Goal: Information Seeking & Learning: Learn about a topic

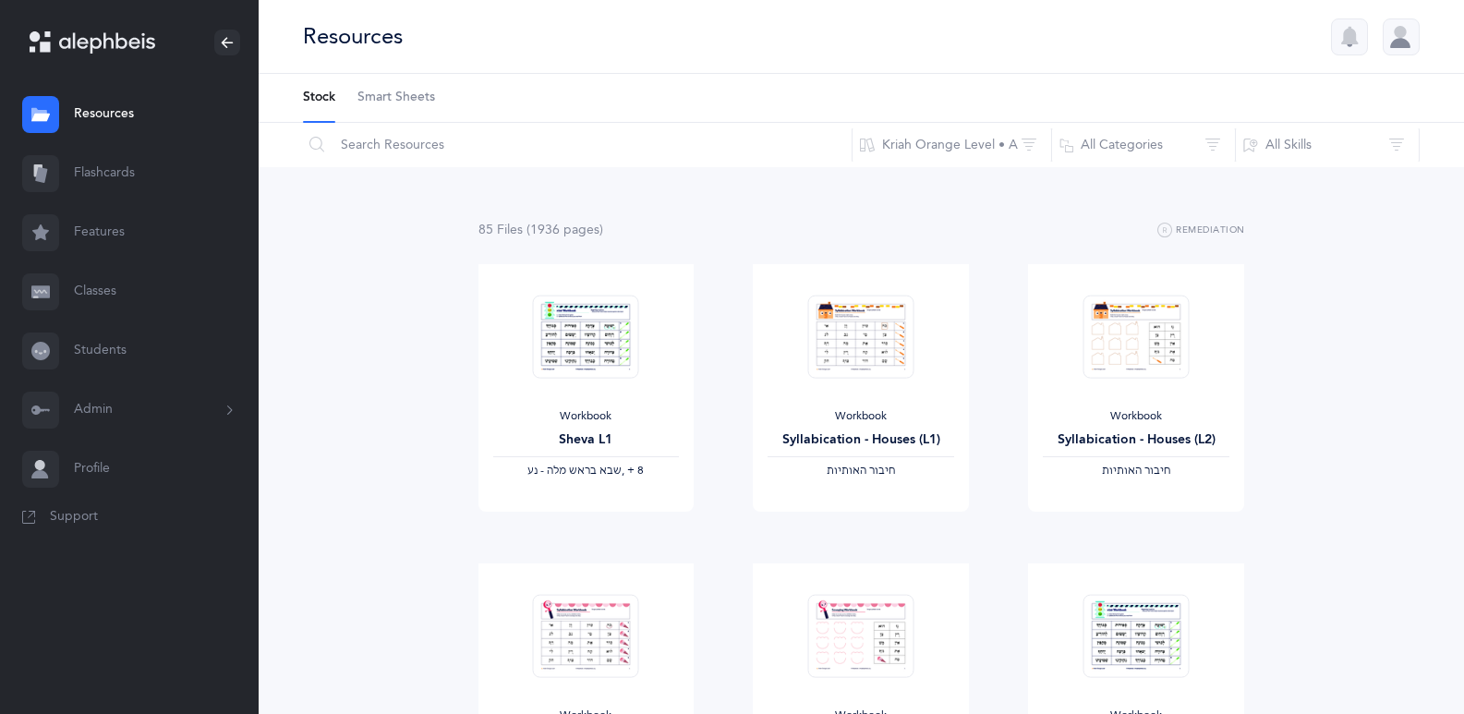
click at [1396, 37] on div at bounding box center [1401, 36] width 37 height 37
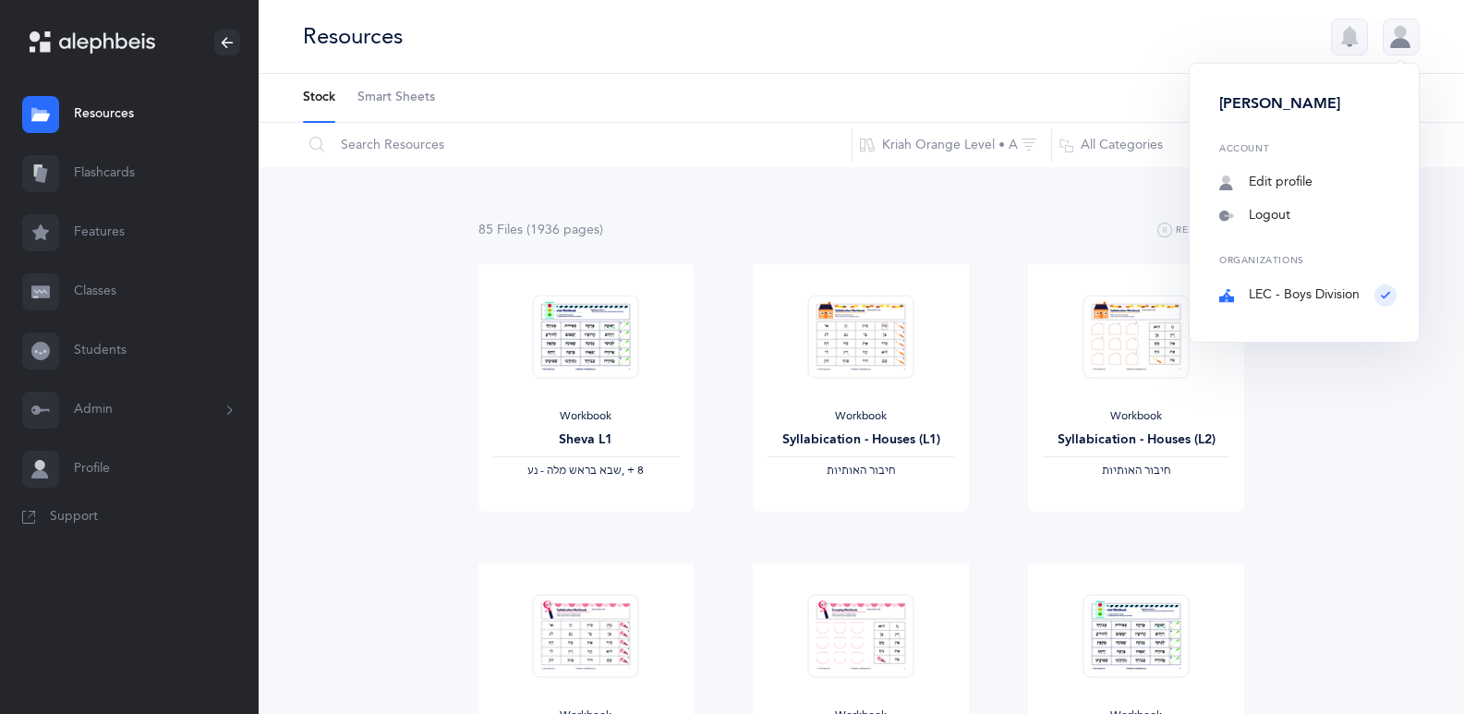
click at [1282, 48] on div "Resources [PERSON_NAME][GEOGRAPHIC_DATA] Account Edit profile Notifications Log…" at bounding box center [862, 37] width 1206 height 74
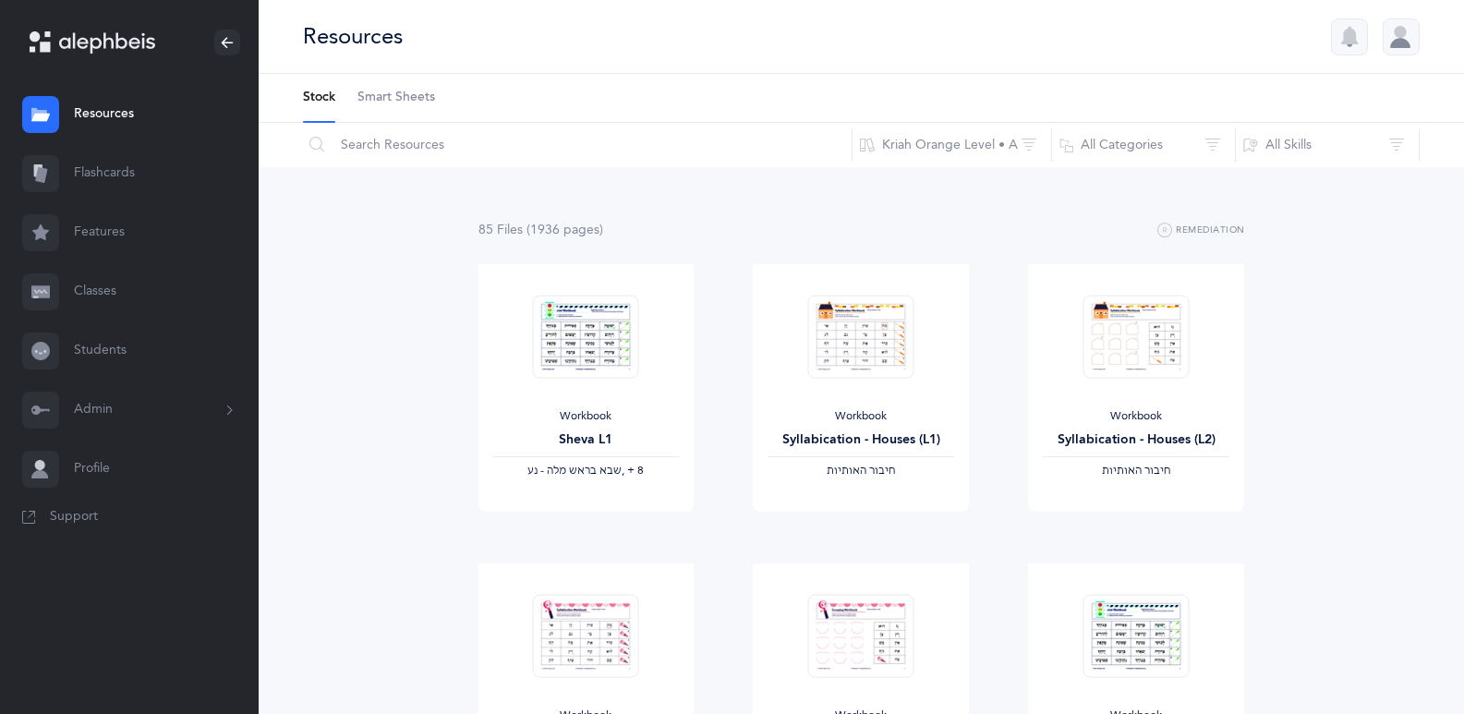
drag, startPoint x: 1471, startPoint y: 0, endPoint x: 1413, endPoint y: 257, distance: 263.4
click at [85, 353] on link "Students" at bounding box center [129, 351] width 259 height 59
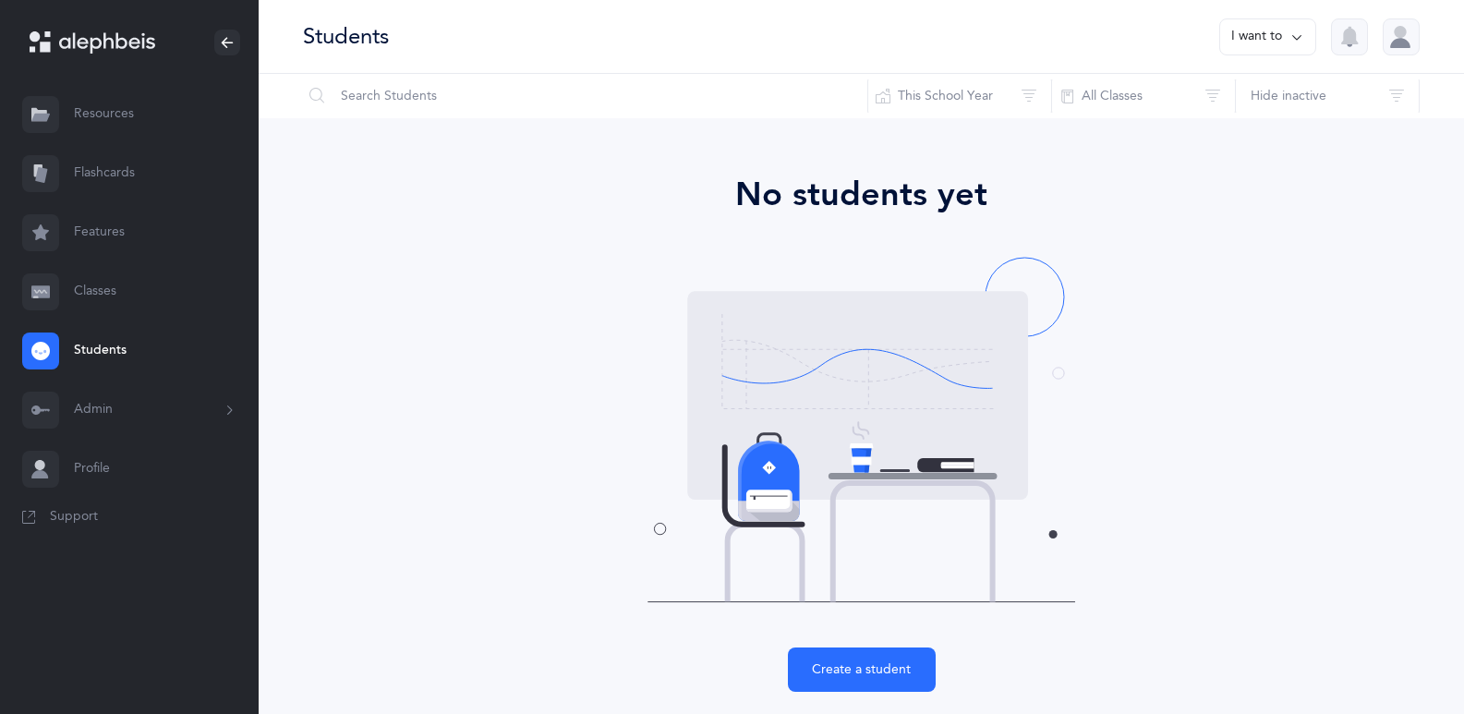
click at [1292, 37] on icon at bounding box center [1297, 37] width 15 height 20
click at [63, 291] on link "Classes" at bounding box center [129, 291] width 259 height 59
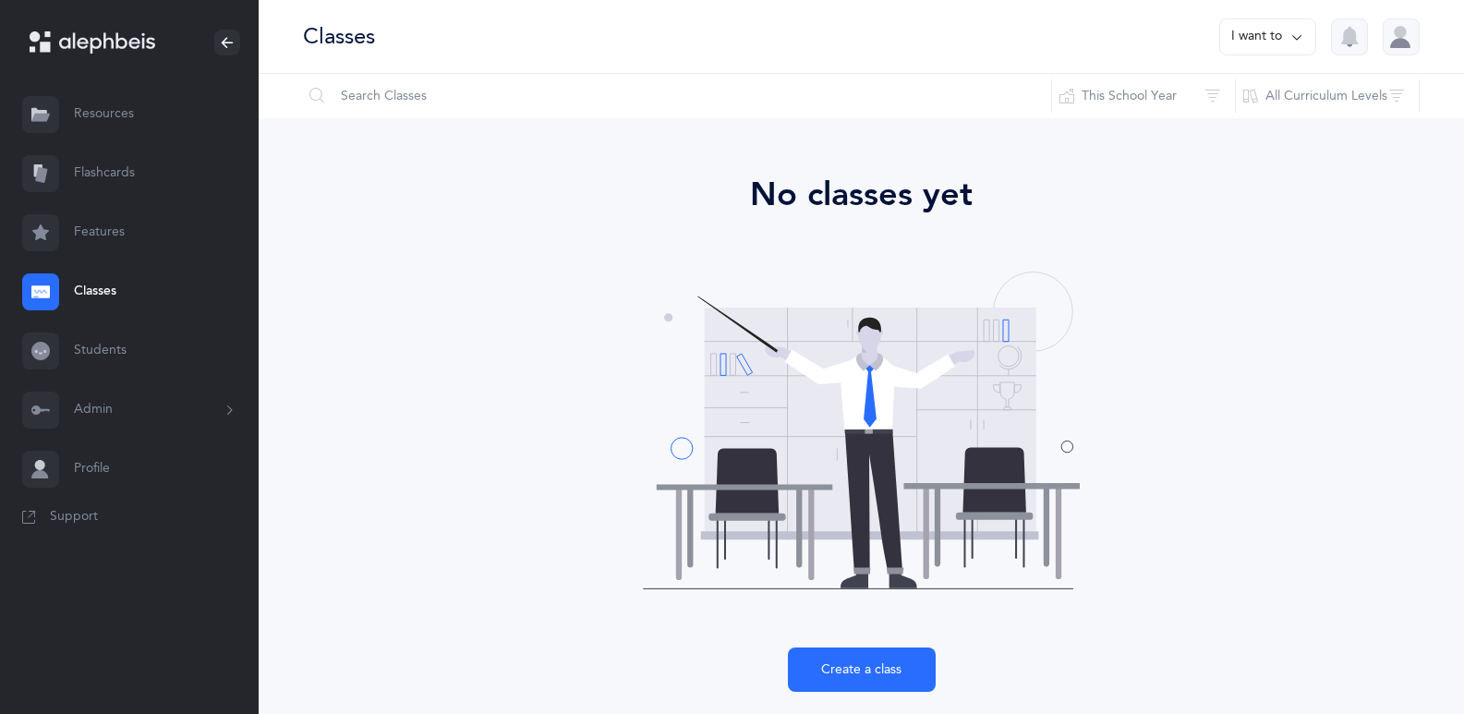
click at [87, 243] on link "Features" at bounding box center [129, 232] width 259 height 59
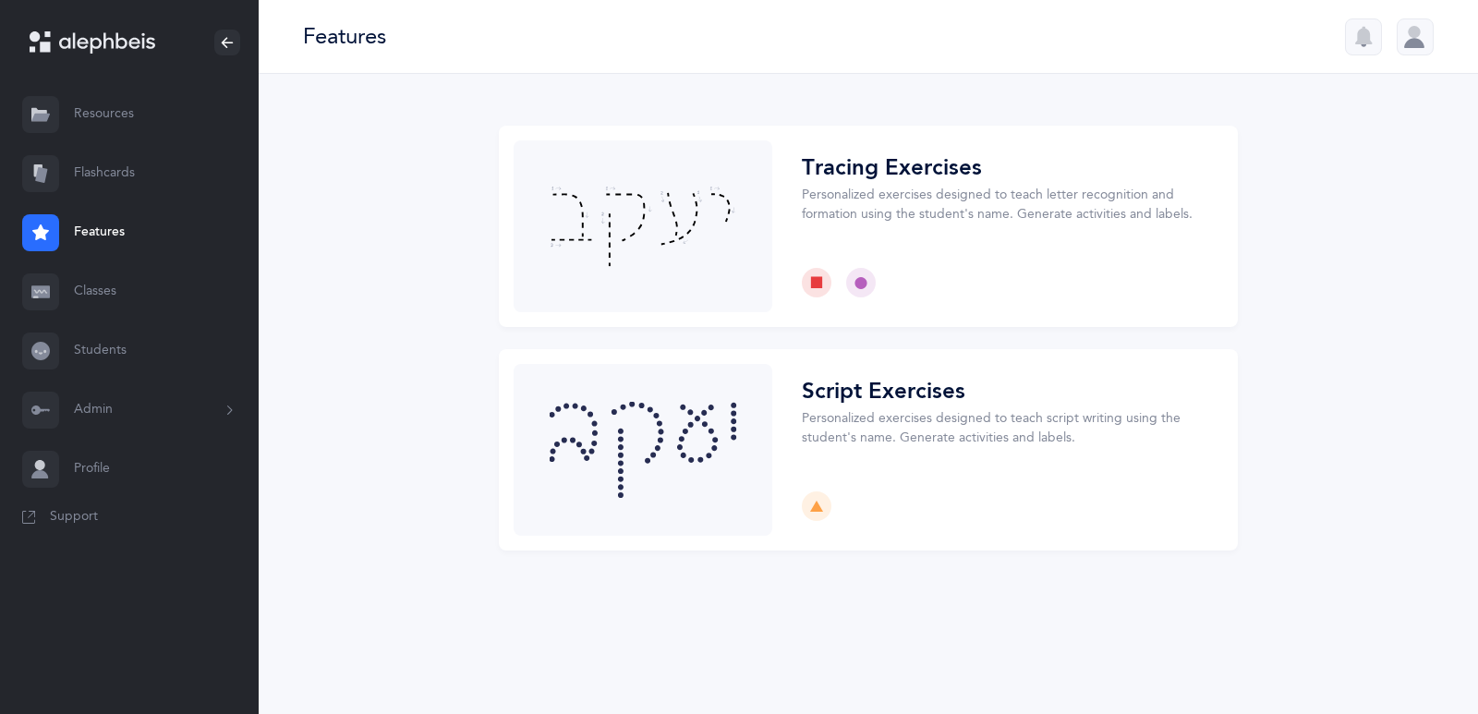
click at [116, 176] on link "Flashcards" at bounding box center [129, 173] width 259 height 59
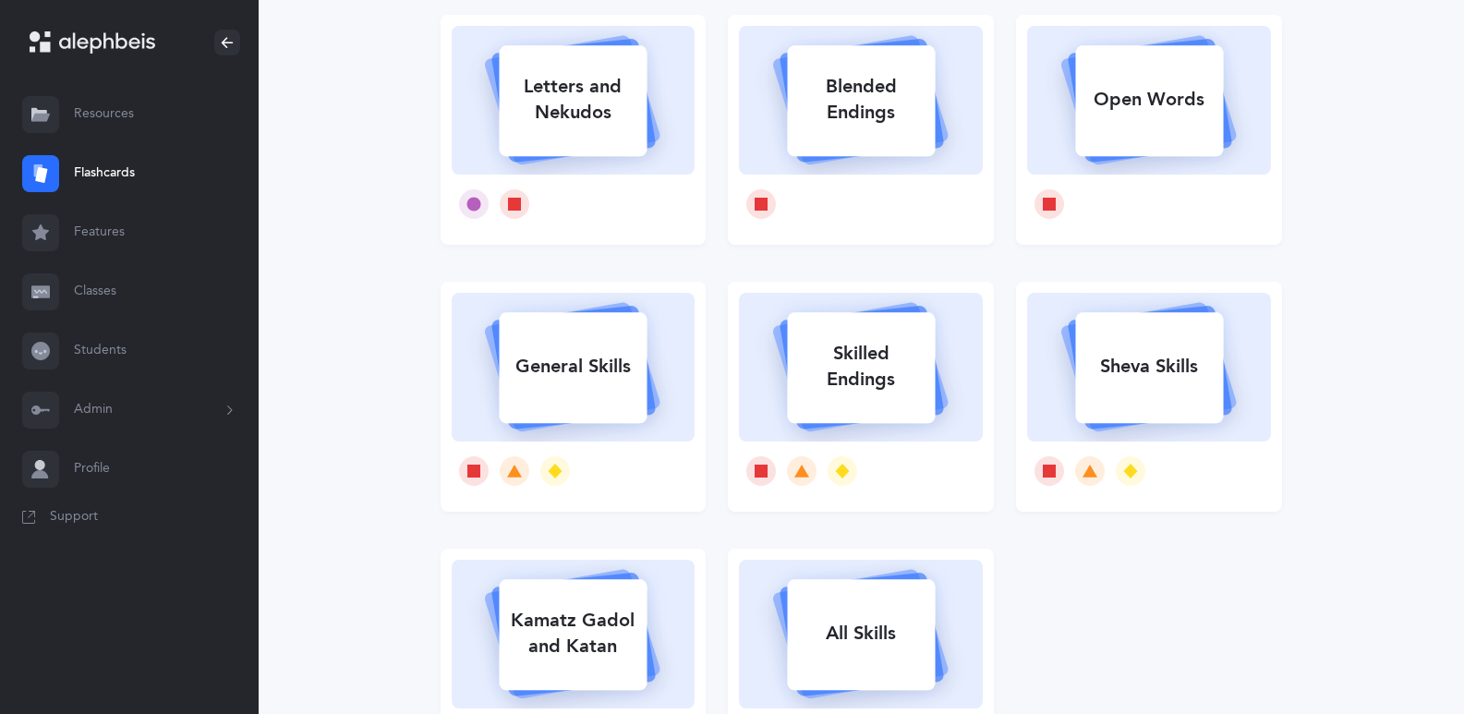
scroll to position [185, 0]
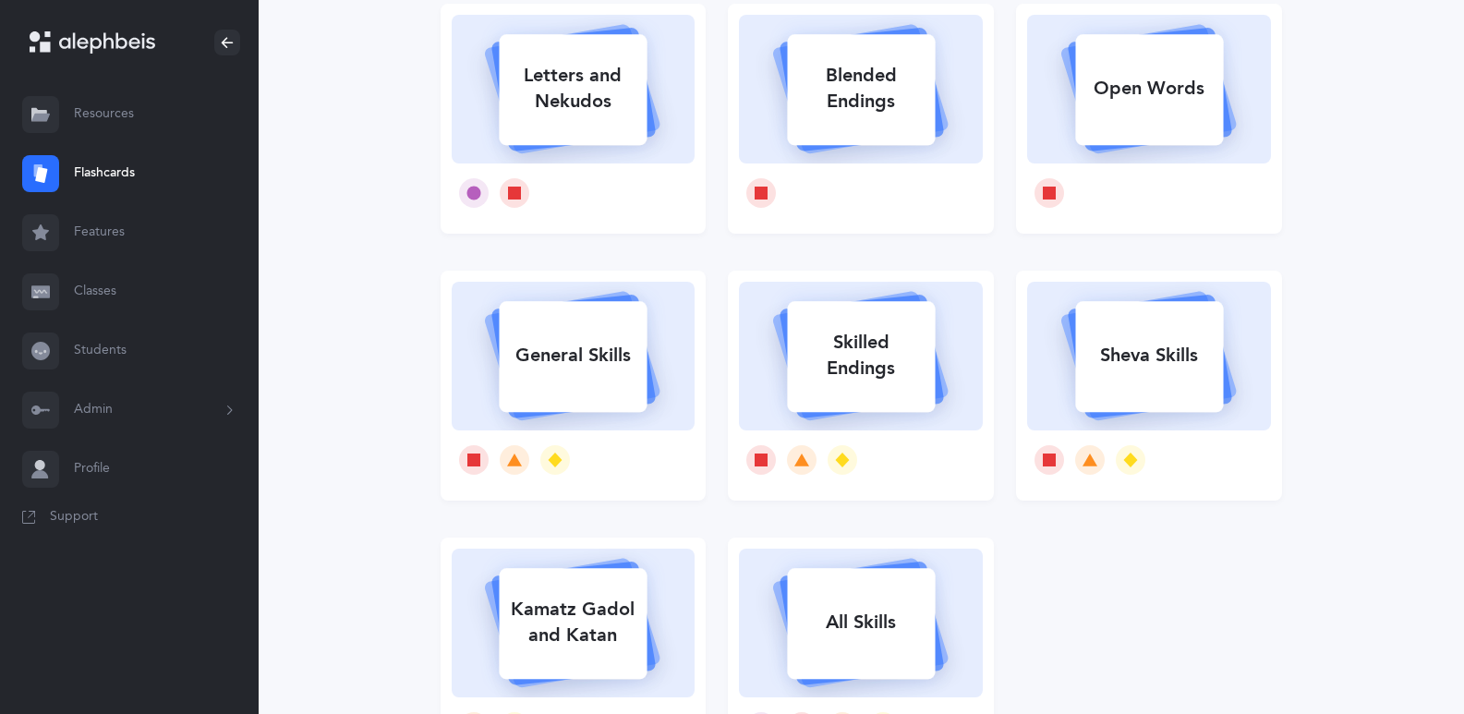
click at [855, 336] on div "Skilled Endings" at bounding box center [861, 356] width 148 height 74
select select
select select "single"
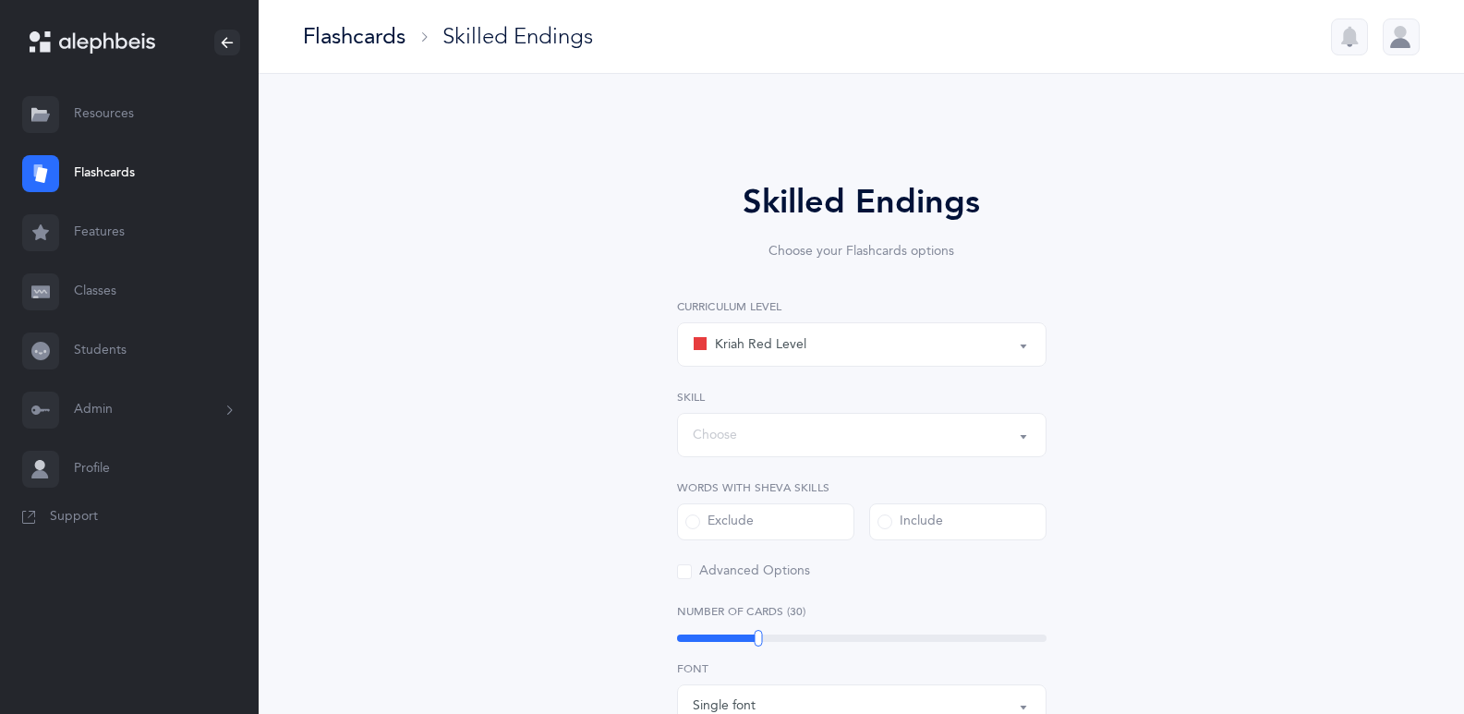
select select "1"
select select "28"
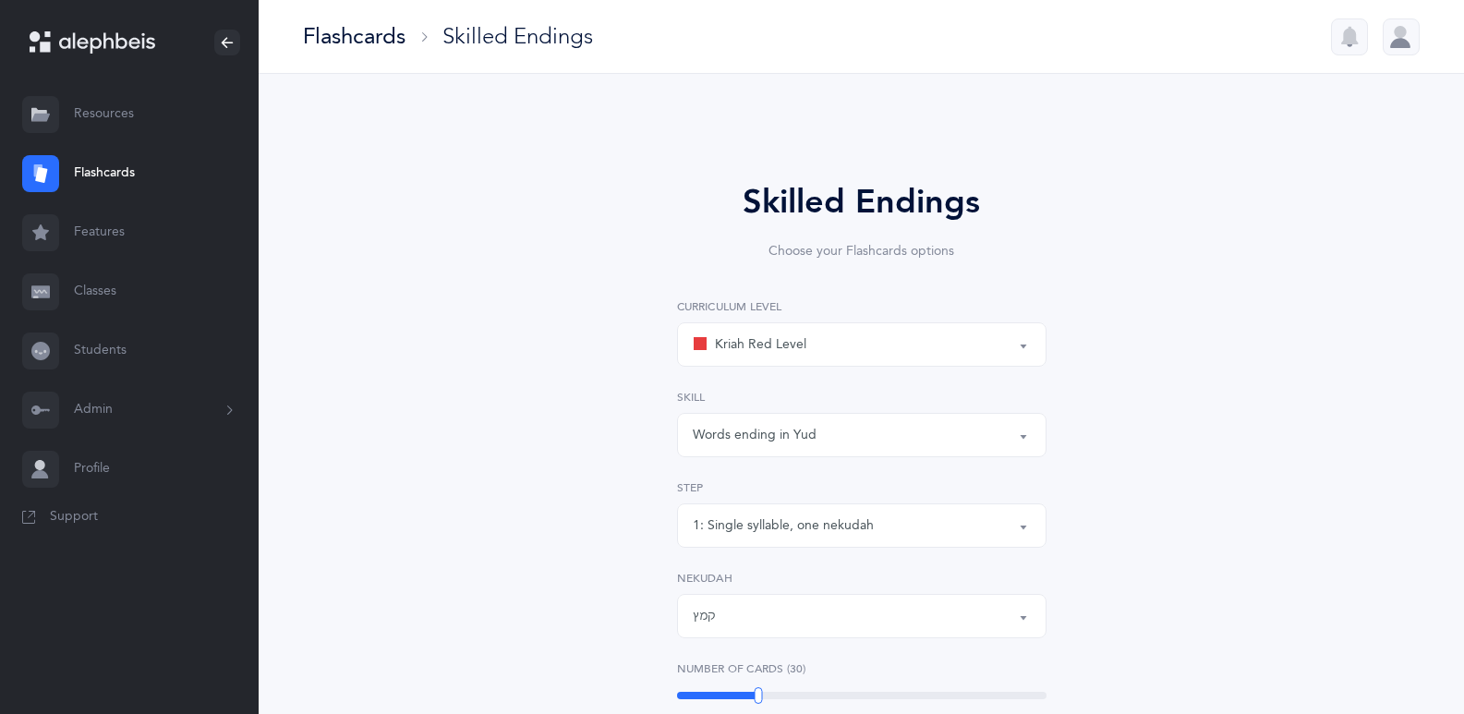
click at [905, 445] on div "Words ending in Yud" at bounding box center [862, 434] width 338 height 31
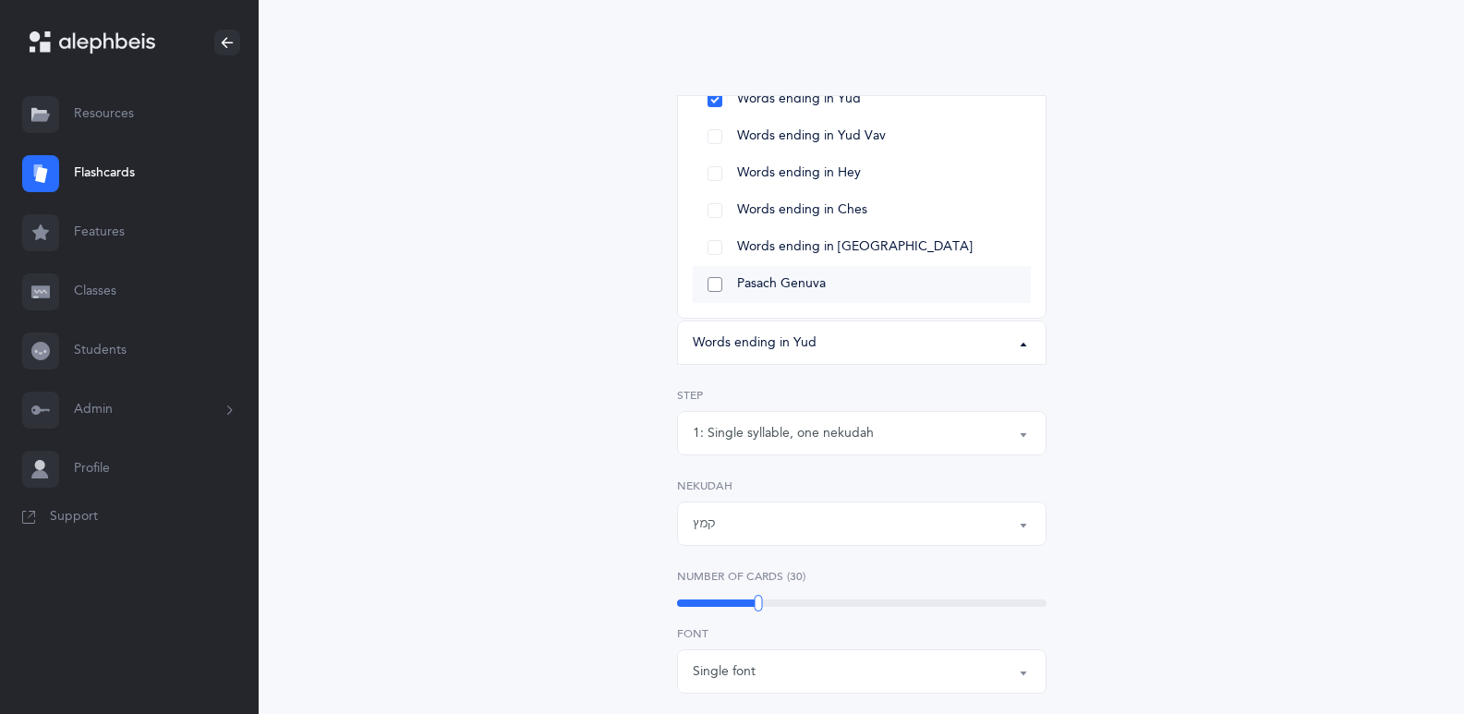
scroll to position [185, 0]
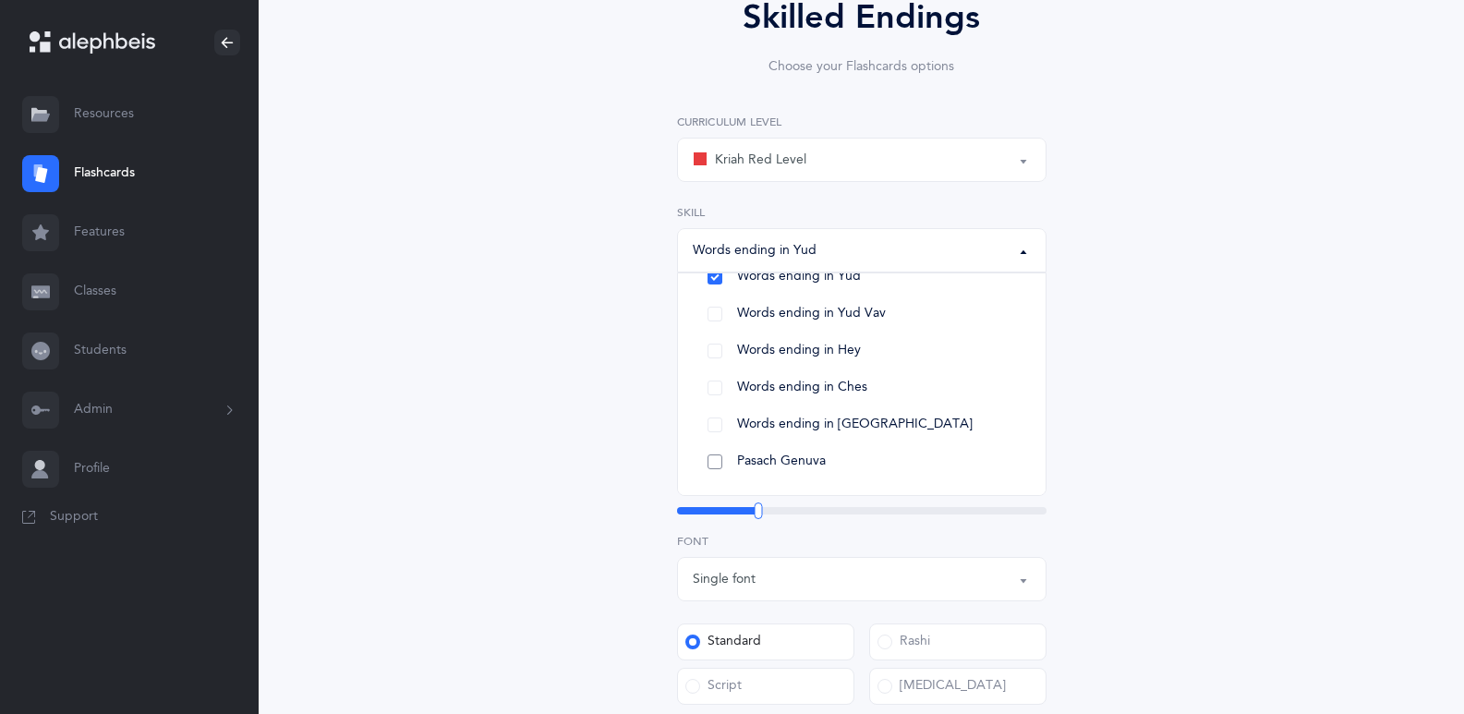
click at [752, 460] on span "Pasach Genuva" at bounding box center [781, 462] width 89 height 17
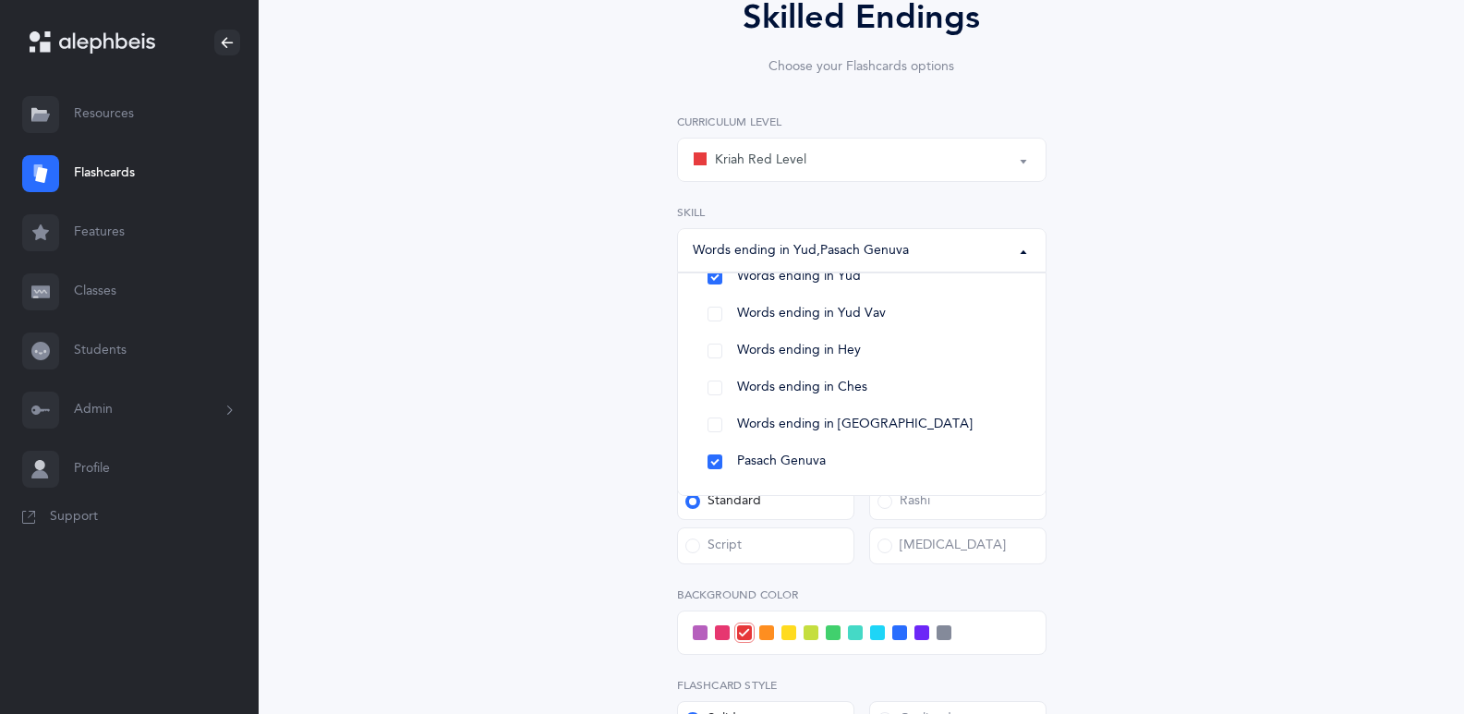
click at [572, 467] on div "Skilled Endings Choose your Flashcards options Kriah Red Level Kriah Orange Lev…" at bounding box center [862, 459] width 843 height 1036
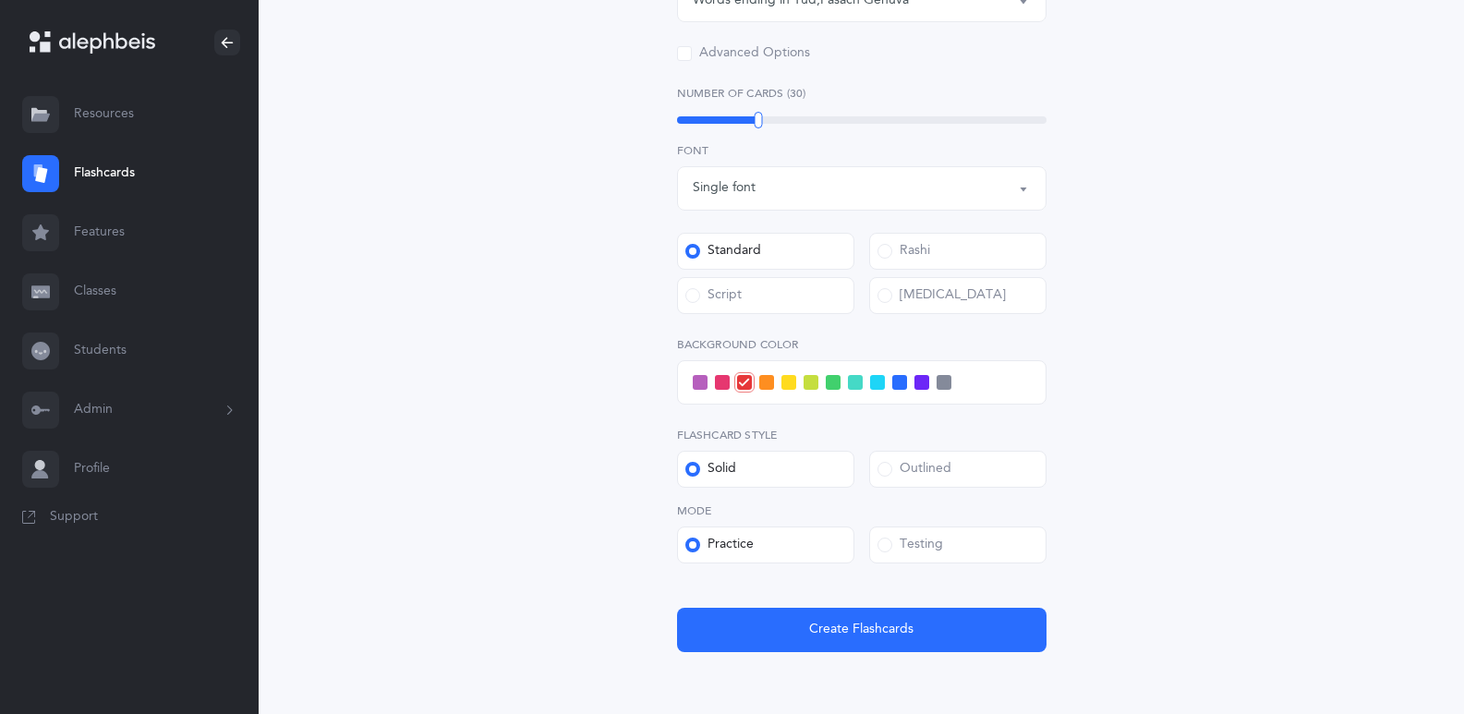
scroll to position [462, 0]
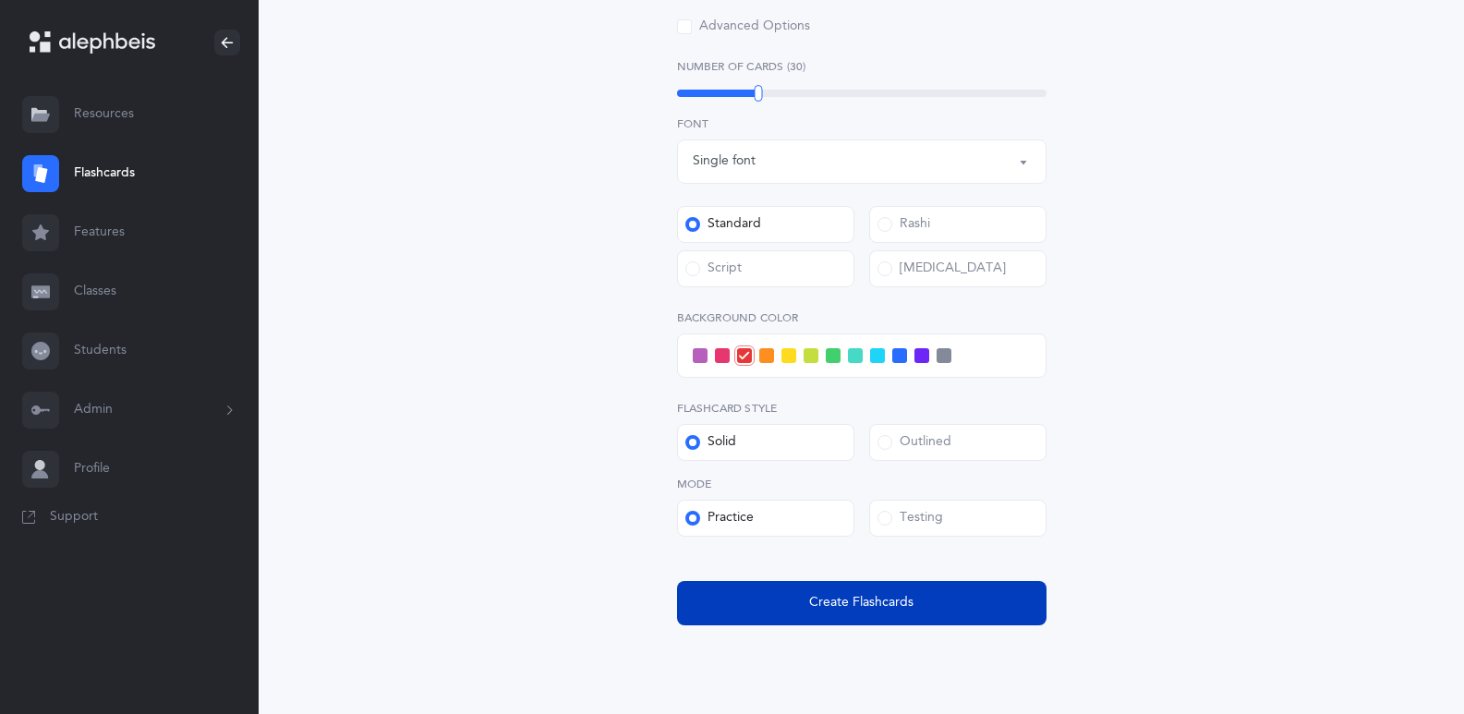
click at [820, 598] on span "Create Flashcards" at bounding box center [861, 602] width 104 height 19
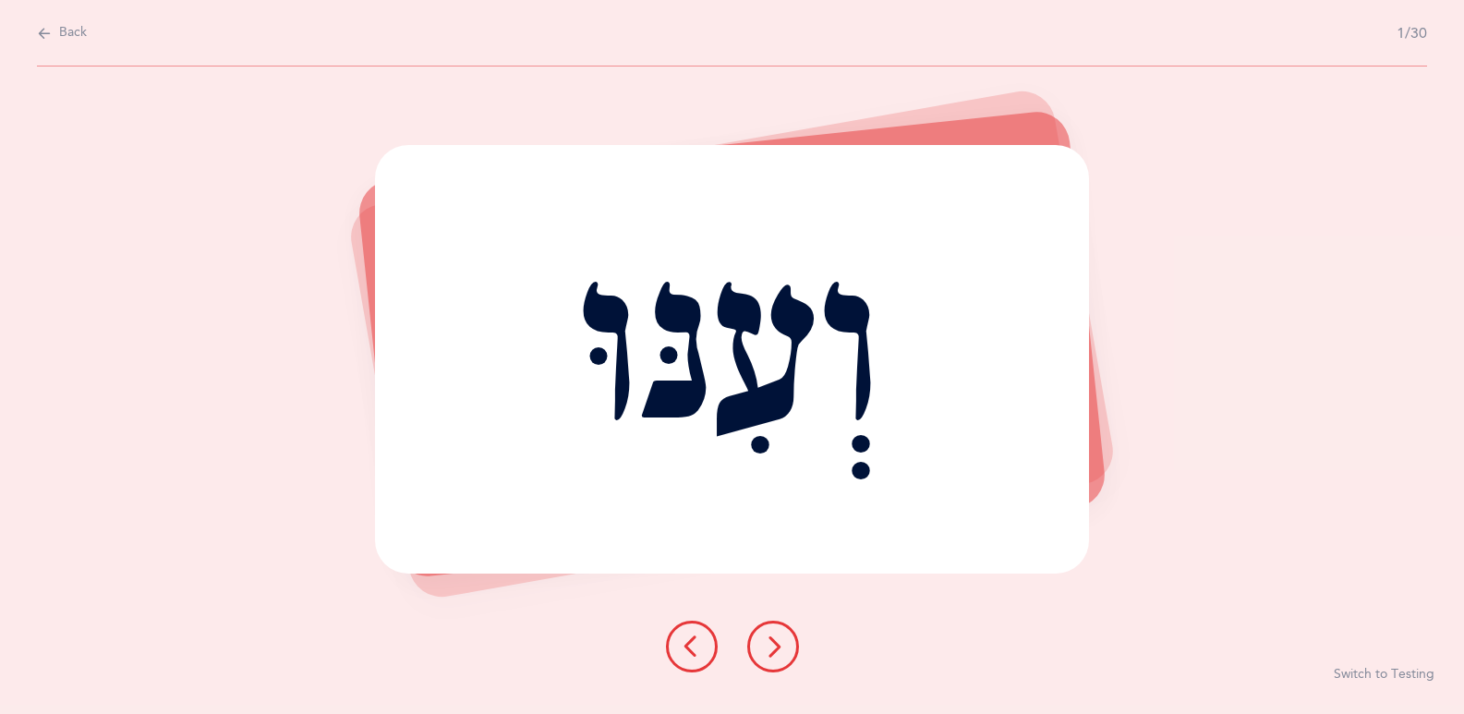
scroll to position [0, 0]
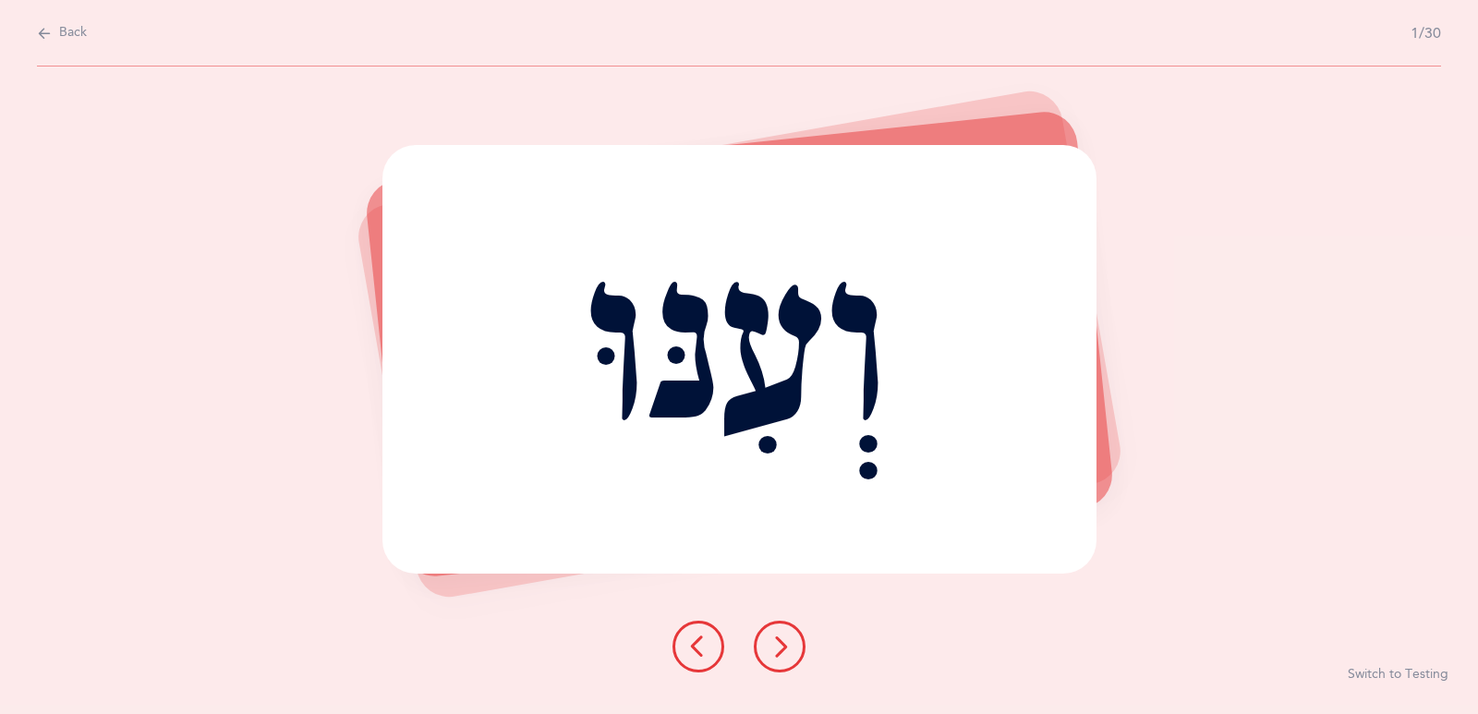
click at [782, 657] on icon at bounding box center [780, 647] width 22 height 22
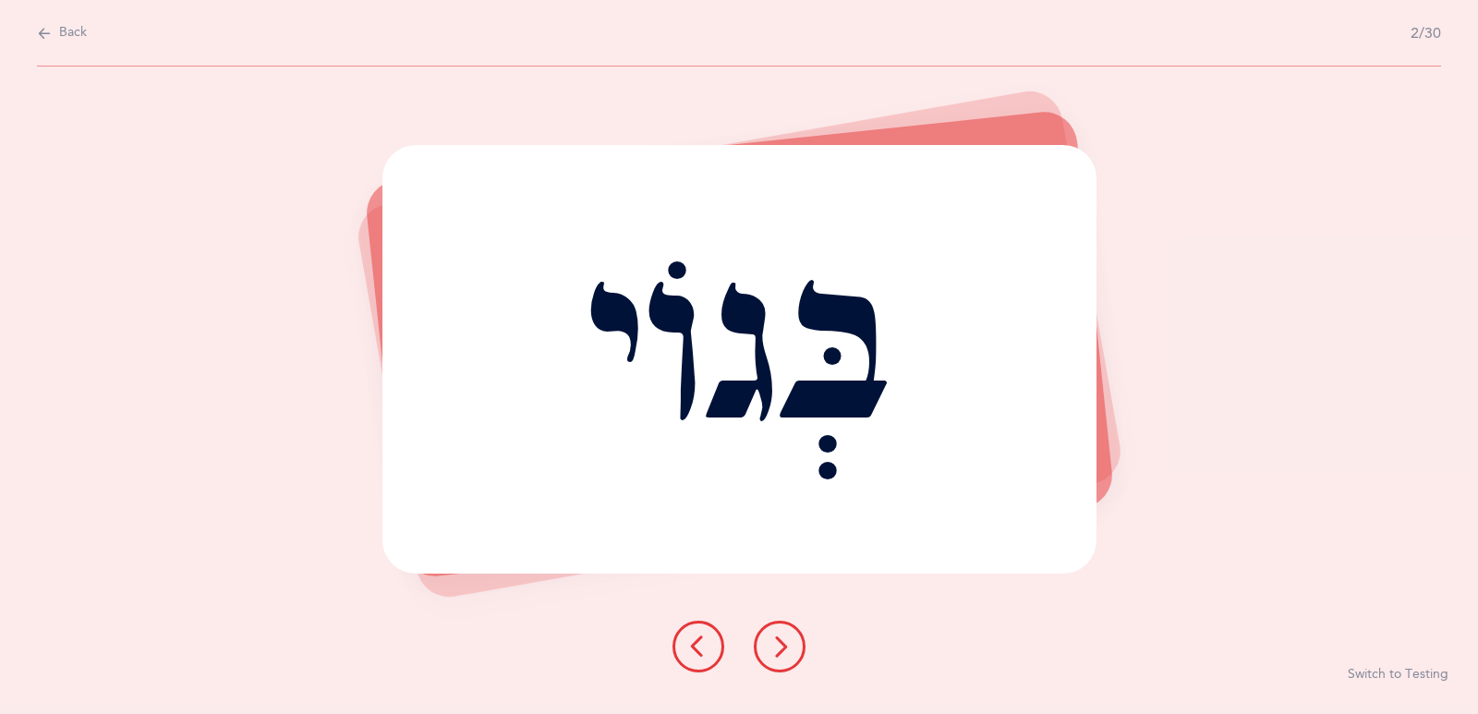
click at [782, 657] on icon at bounding box center [780, 647] width 22 height 22
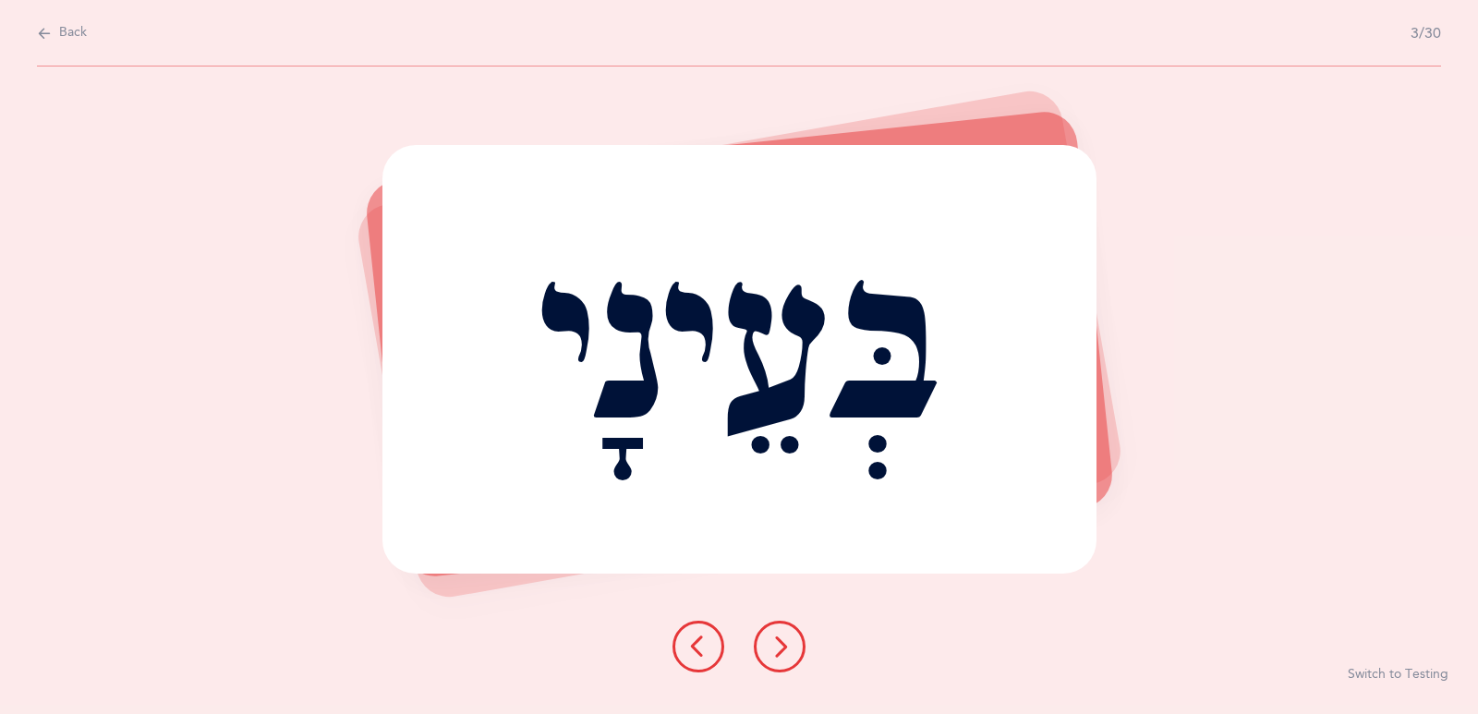
click at [782, 657] on icon at bounding box center [780, 647] width 22 height 22
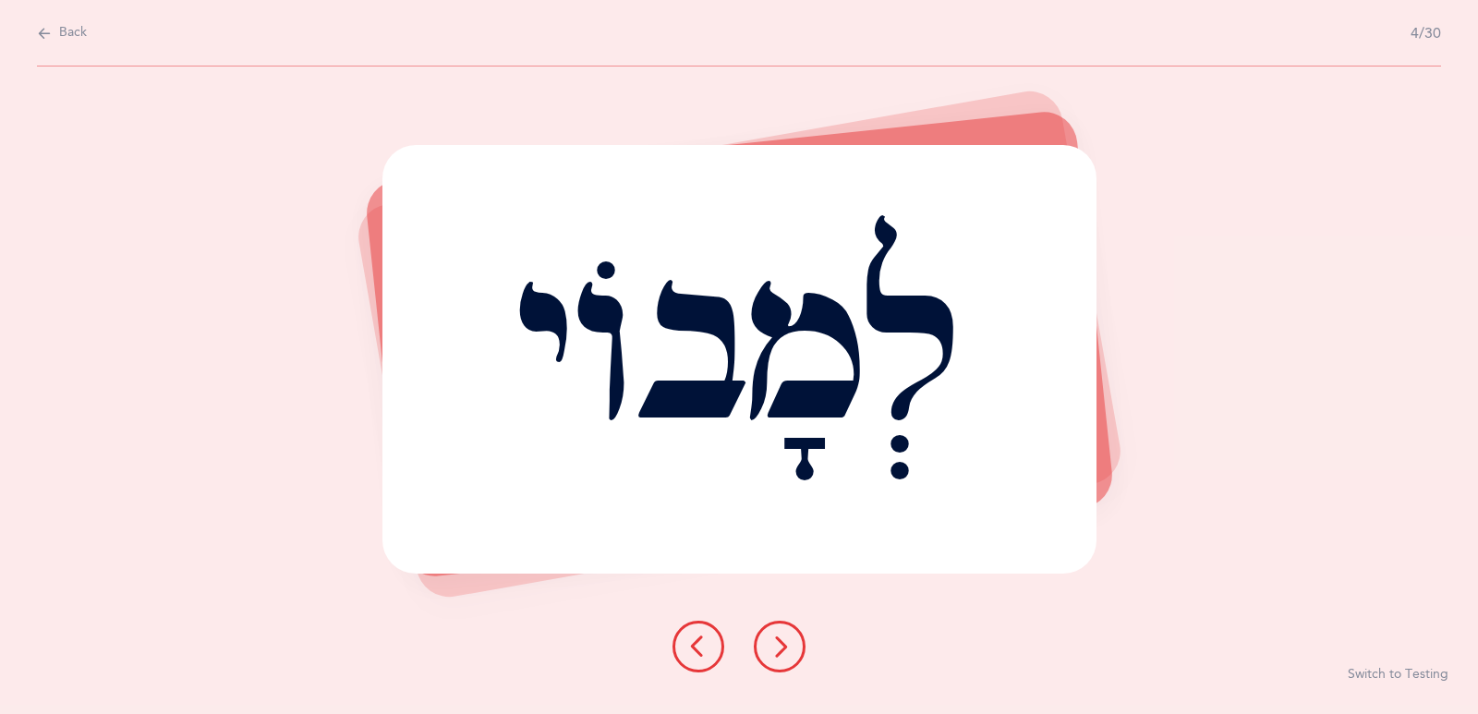
click at [782, 657] on icon at bounding box center [780, 647] width 22 height 22
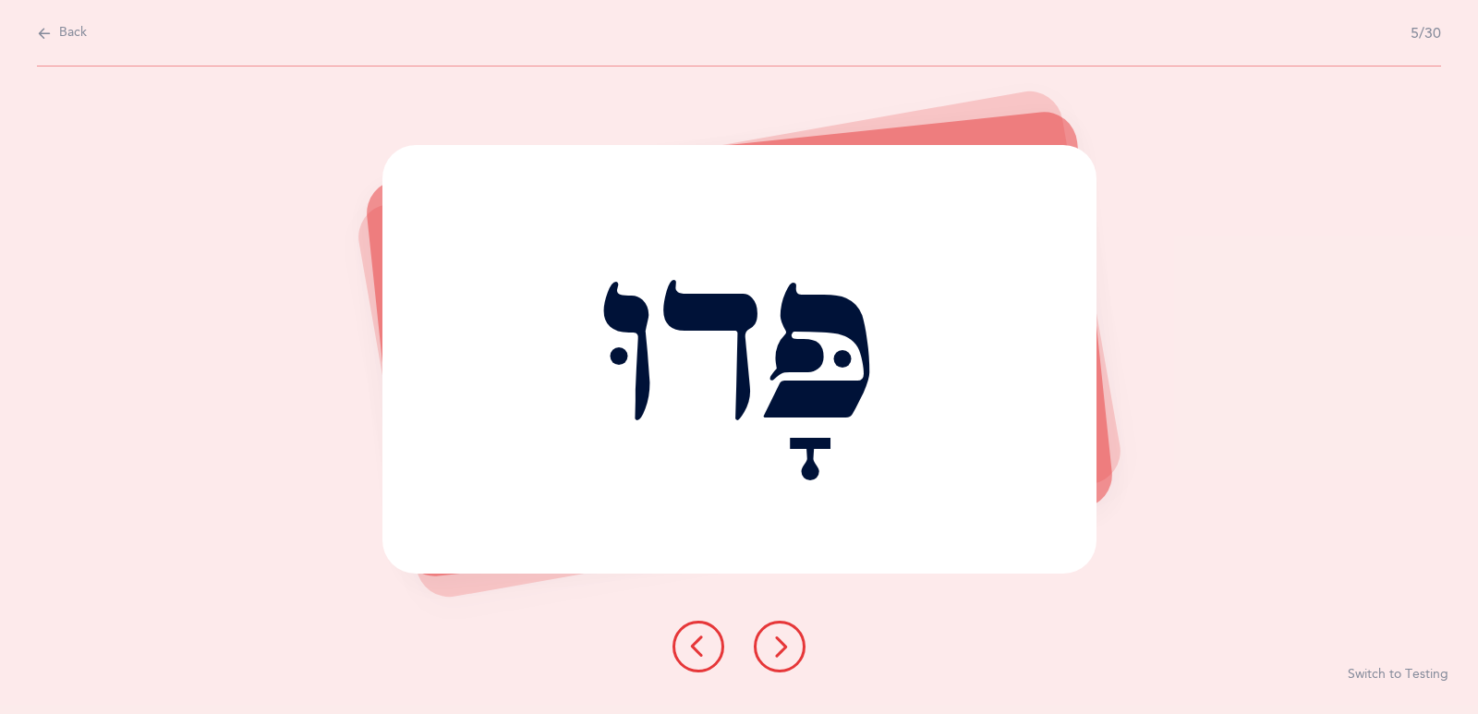
click at [782, 657] on icon at bounding box center [780, 647] width 22 height 22
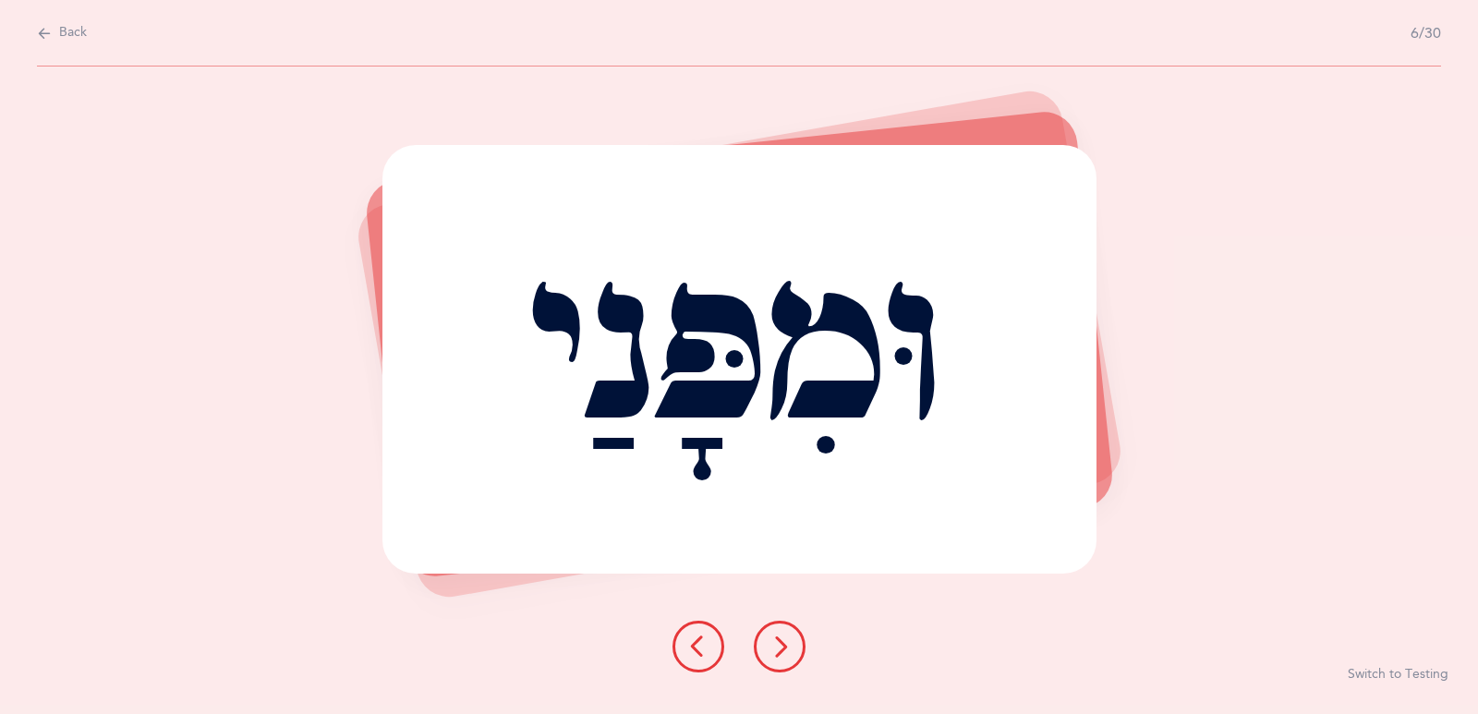
click at [782, 657] on icon at bounding box center [780, 647] width 22 height 22
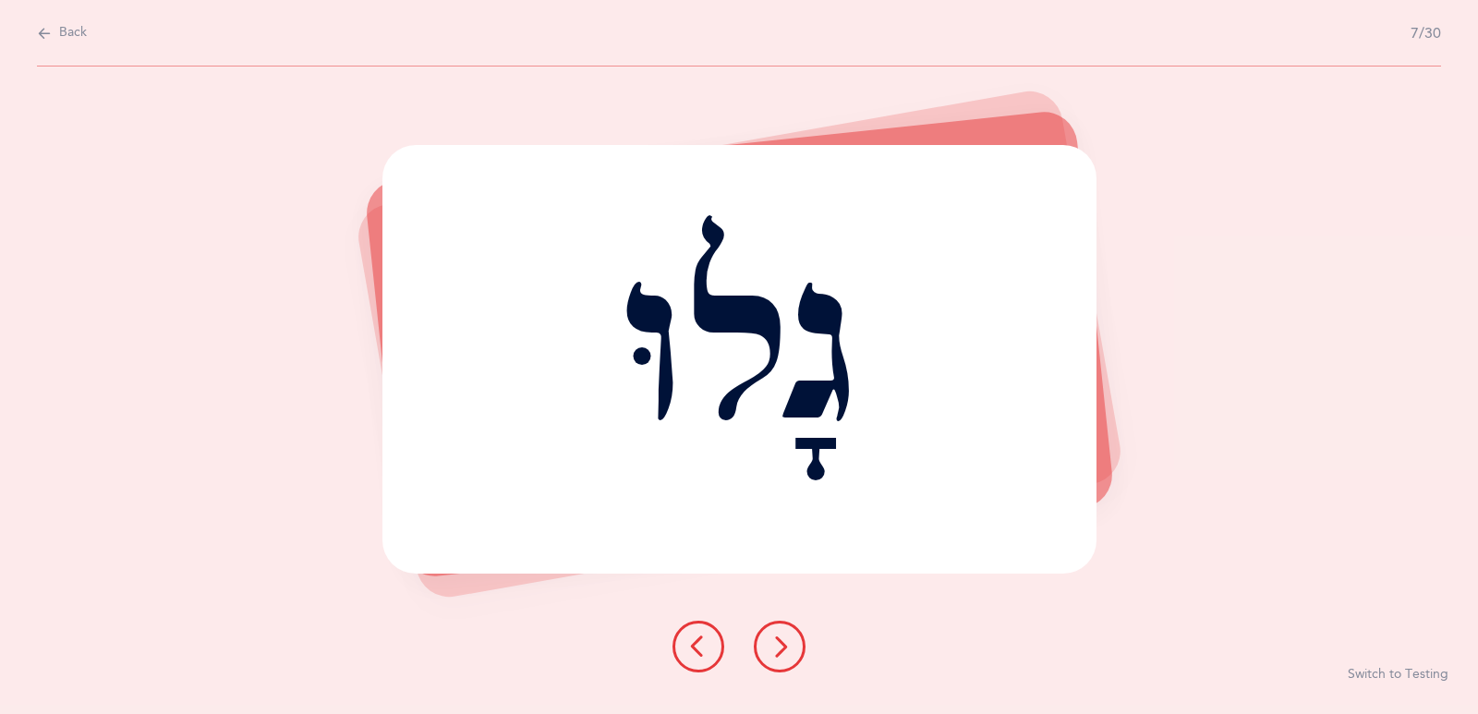
click at [782, 657] on icon at bounding box center [780, 647] width 22 height 22
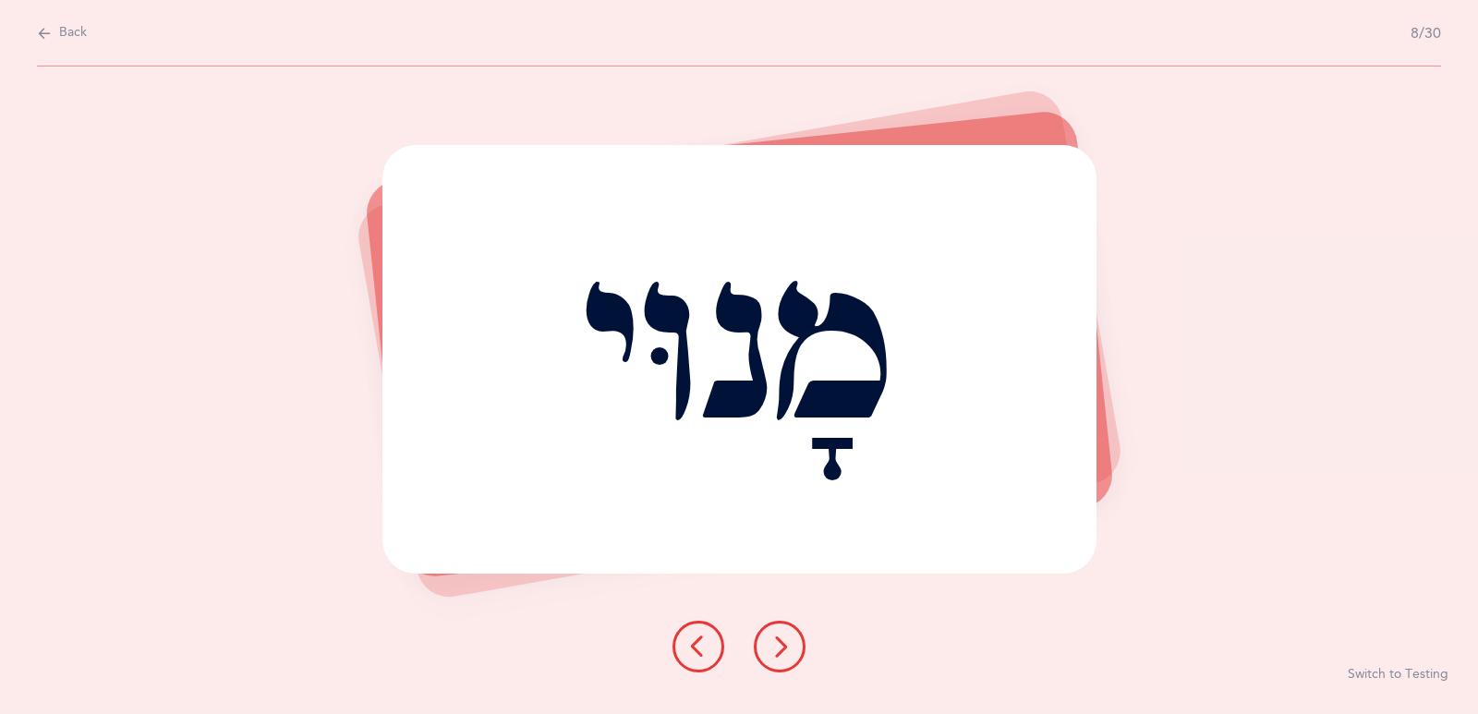
click at [47, 30] on icon at bounding box center [44, 33] width 15 height 20
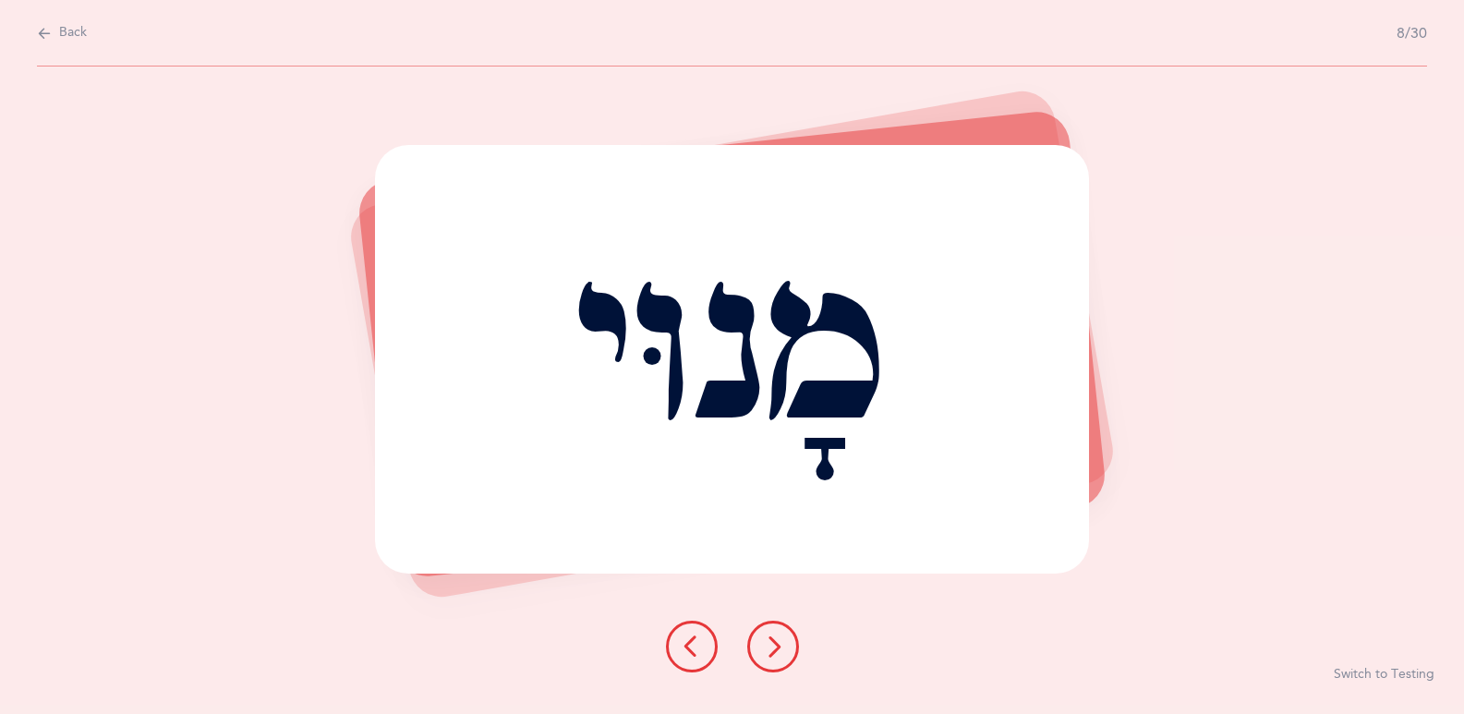
select select "1"
select select "single"
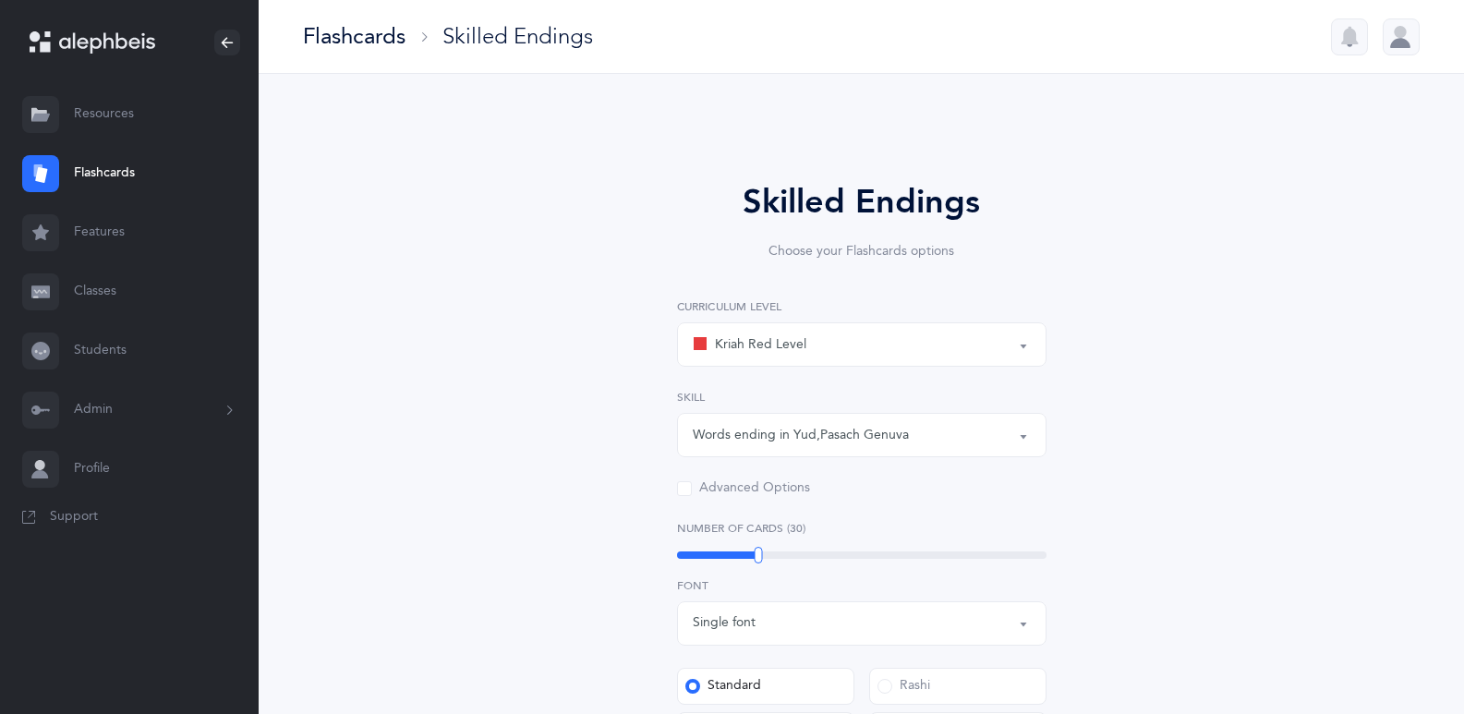
click at [72, 121] on link "Resources" at bounding box center [129, 114] width 259 height 59
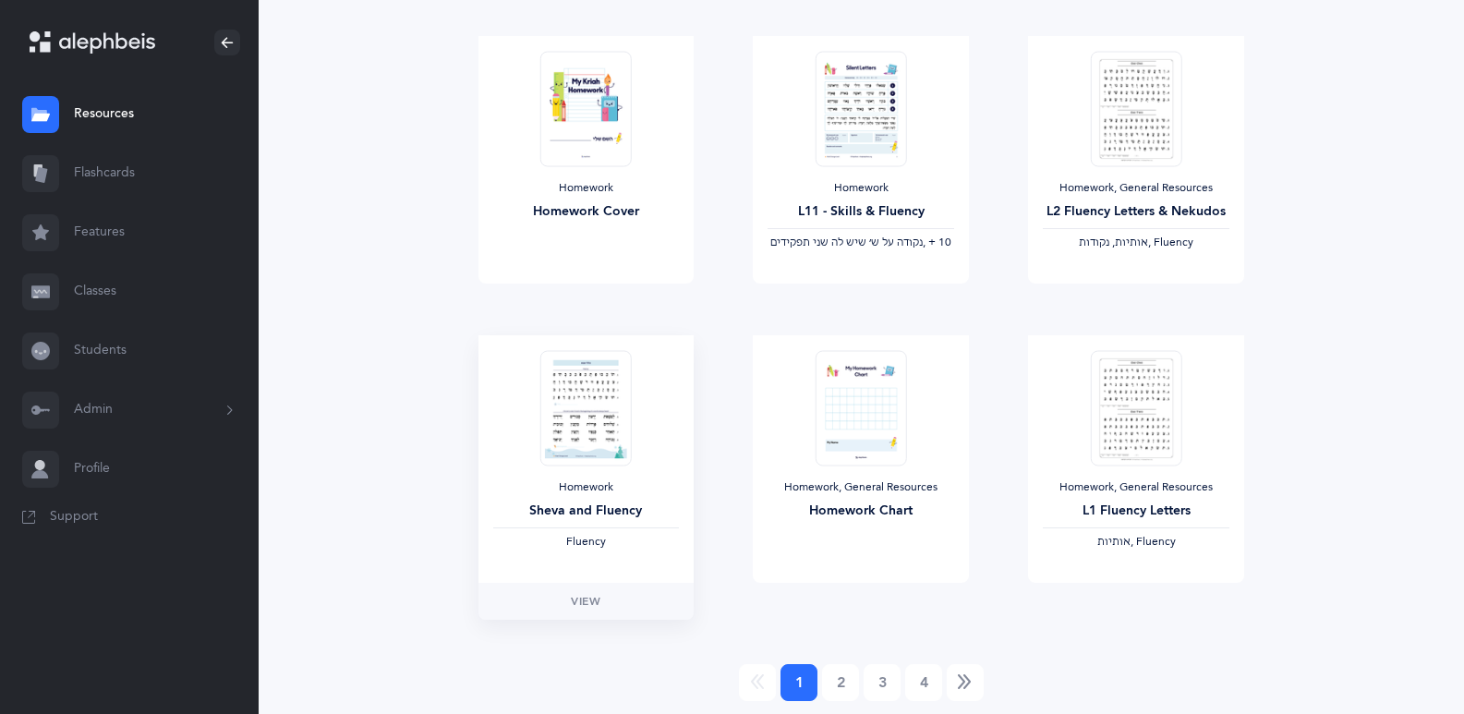
scroll to position [1993, 0]
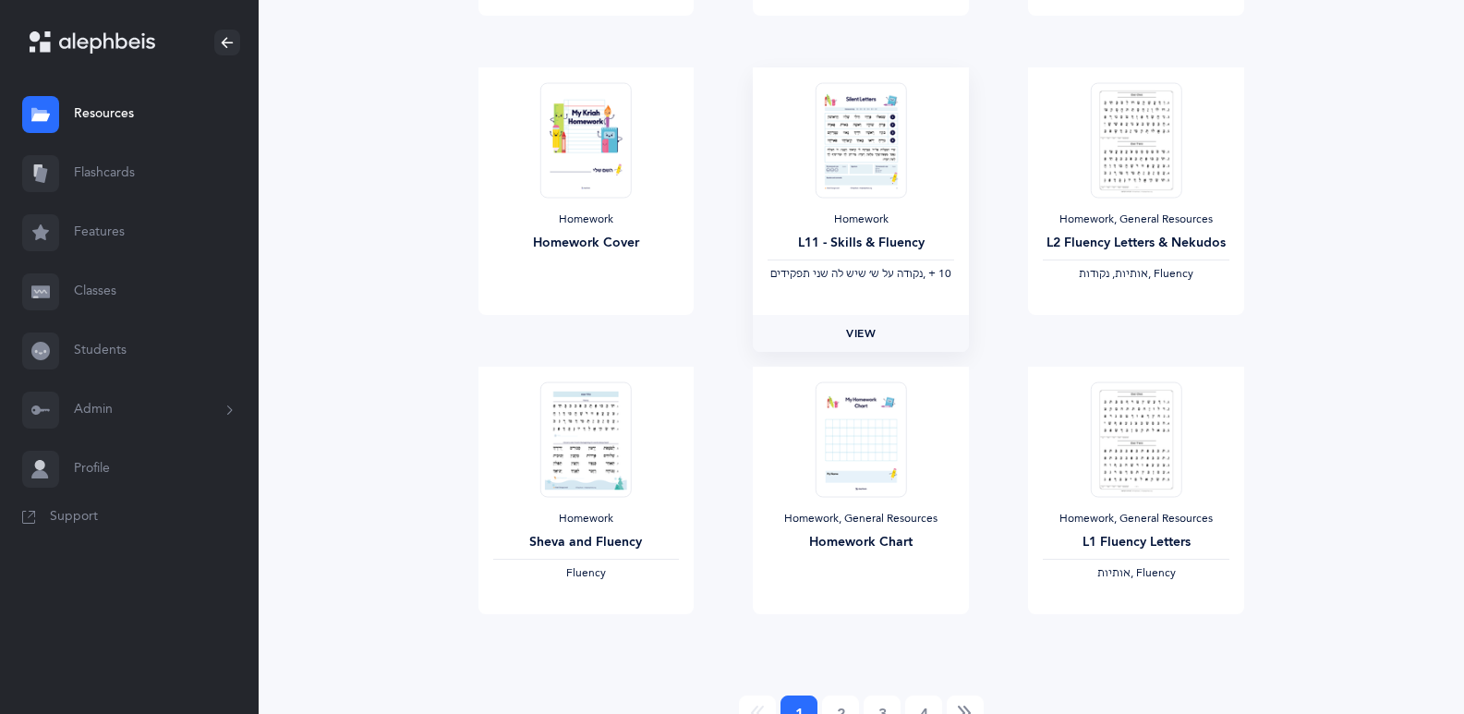
click at [870, 328] on span "View" at bounding box center [861, 333] width 30 height 17
click at [860, 334] on span "View" at bounding box center [861, 333] width 30 height 17
click at [596, 161] on img at bounding box center [585, 139] width 91 height 115
click at [604, 334] on link "View" at bounding box center [587, 333] width 216 height 37
click at [911, 214] on div "Homework" at bounding box center [861, 219] width 187 height 15
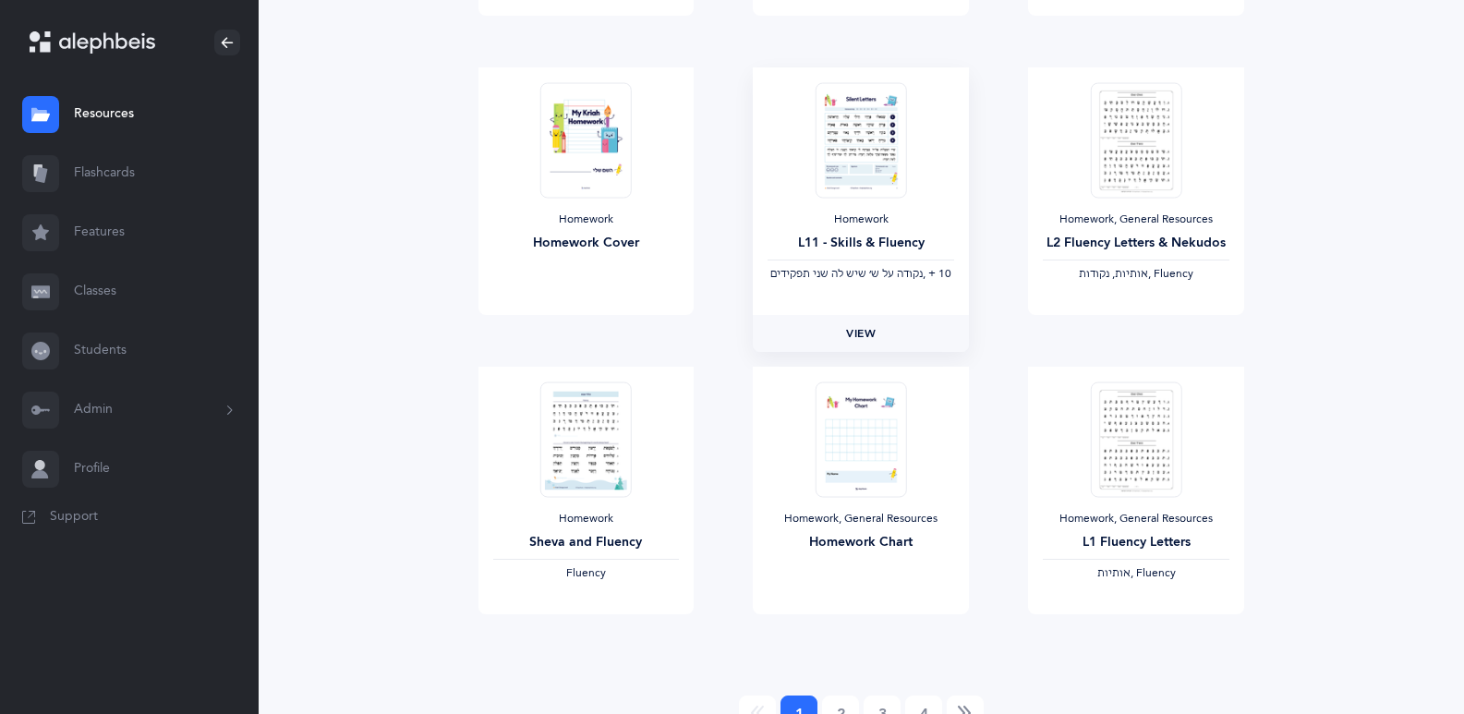
click at [870, 338] on span "View" at bounding box center [861, 333] width 30 height 17
click at [1133, 206] on div "Homework, General Resources L2 Fluency Letters & Nekudos ‫אותיות, נקודות‬ , Flu…" at bounding box center [1136, 191] width 216 height 248
click at [1114, 327] on link "View" at bounding box center [1136, 333] width 216 height 37
click at [596, 631] on span "View" at bounding box center [586, 633] width 30 height 17
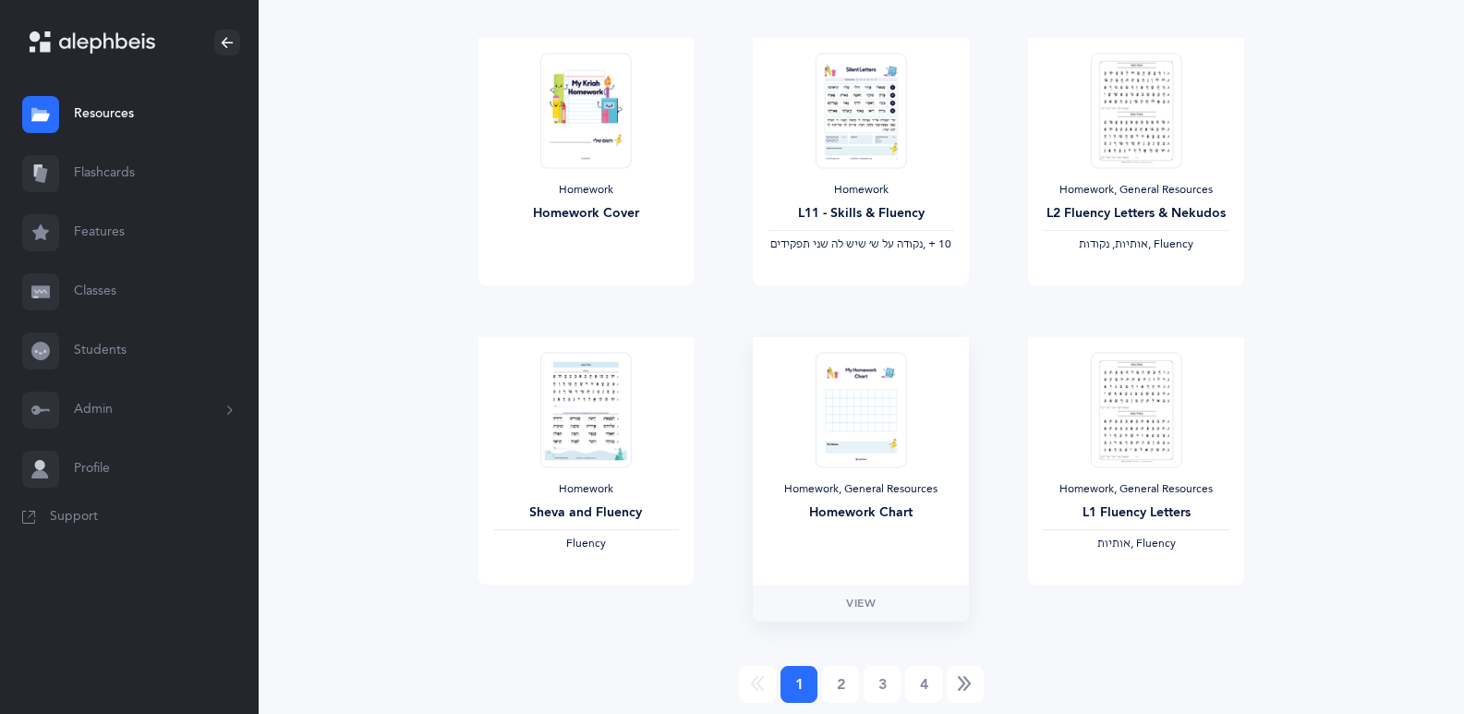
scroll to position [2033, 0]
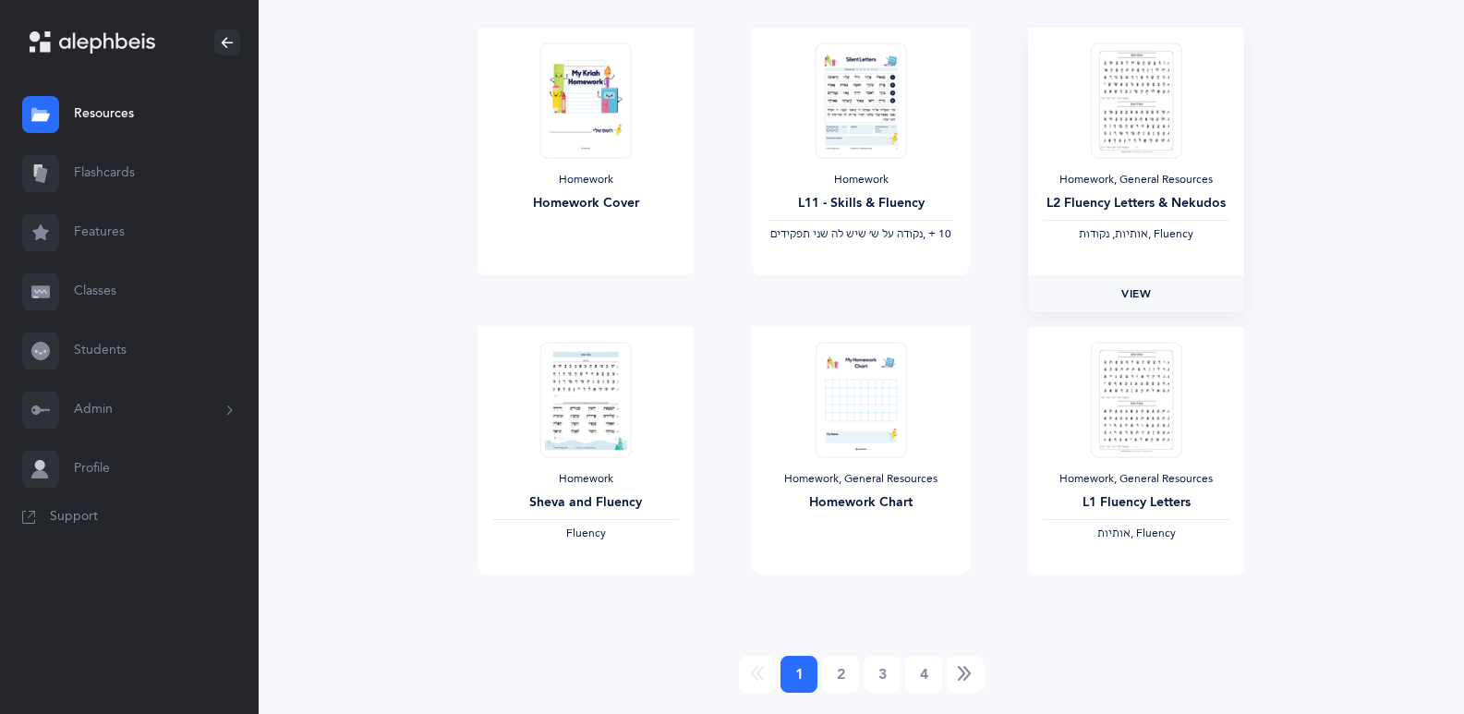
click at [1097, 300] on link "View" at bounding box center [1136, 293] width 216 height 37
click at [548, 414] on img at bounding box center [585, 399] width 91 height 115
click at [580, 589] on span "View" at bounding box center [586, 593] width 30 height 17
click at [1139, 592] on span "View" at bounding box center [1137, 593] width 30 height 17
click at [841, 682] on link "2" at bounding box center [840, 674] width 37 height 37
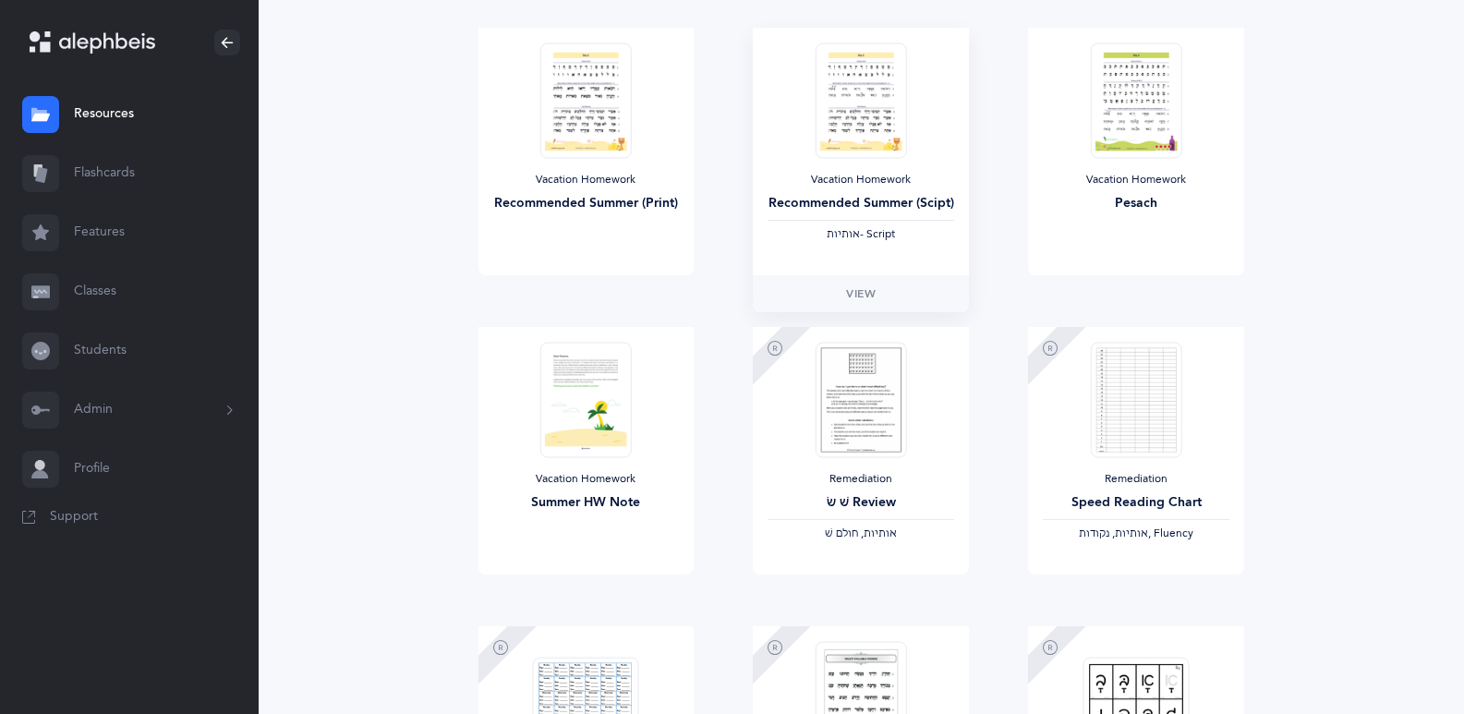
scroll to position [554, 0]
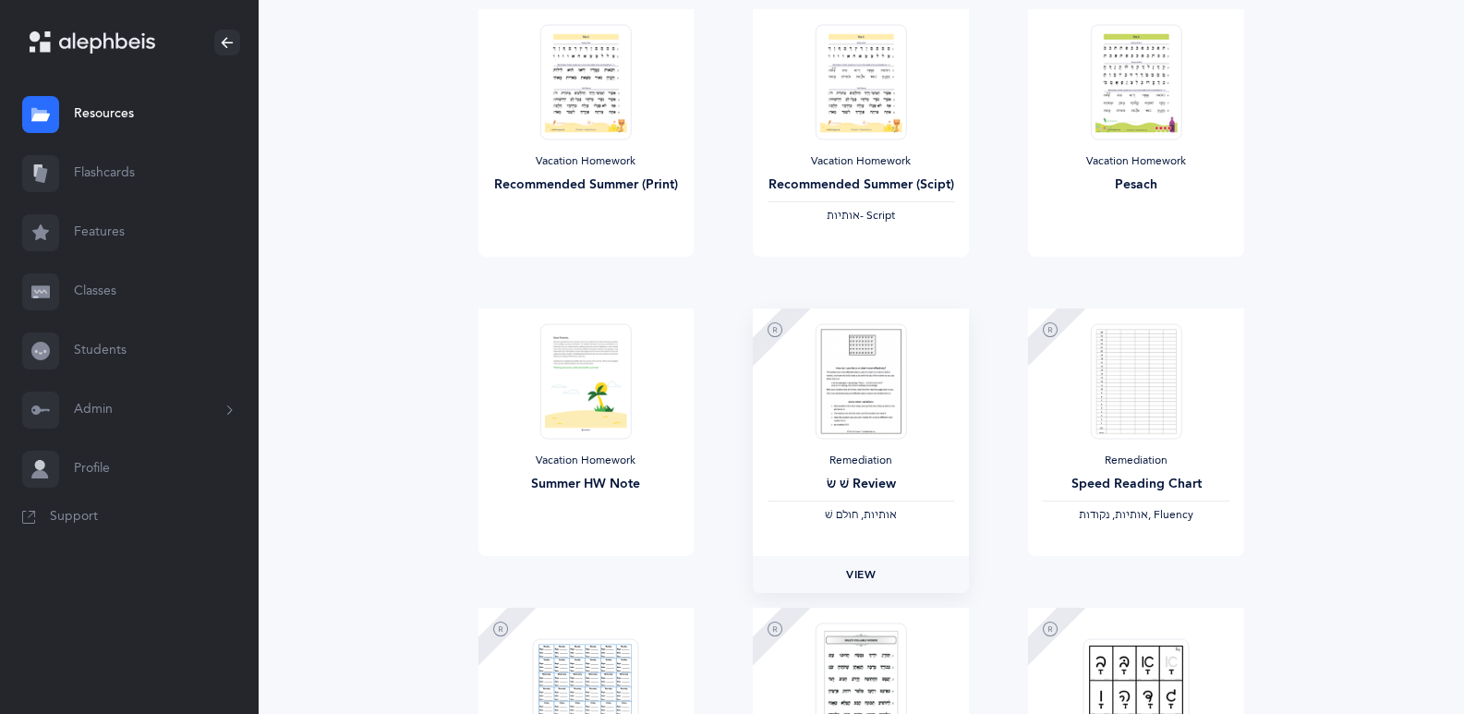
click at [868, 578] on span "View" at bounding box center [861, 574] width 30 height 17
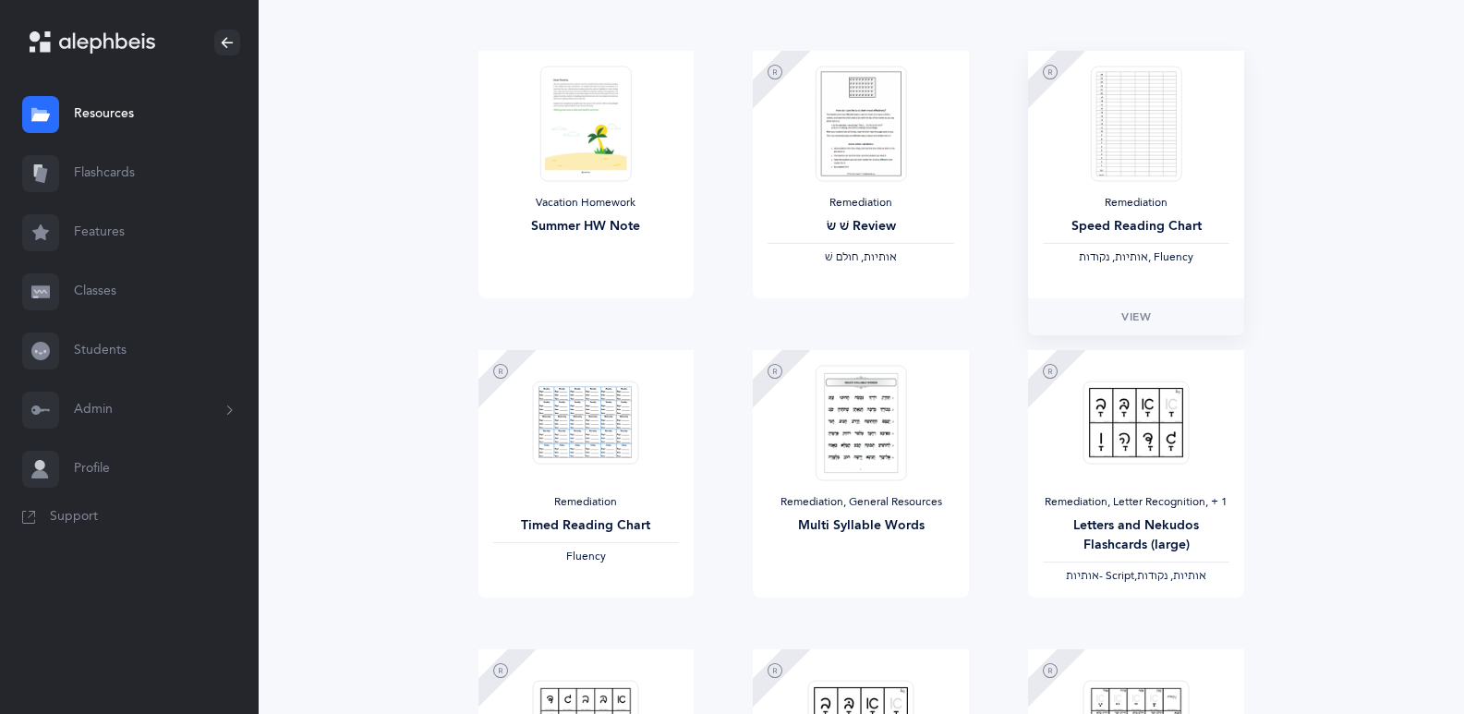
scroll to position [832, 0]
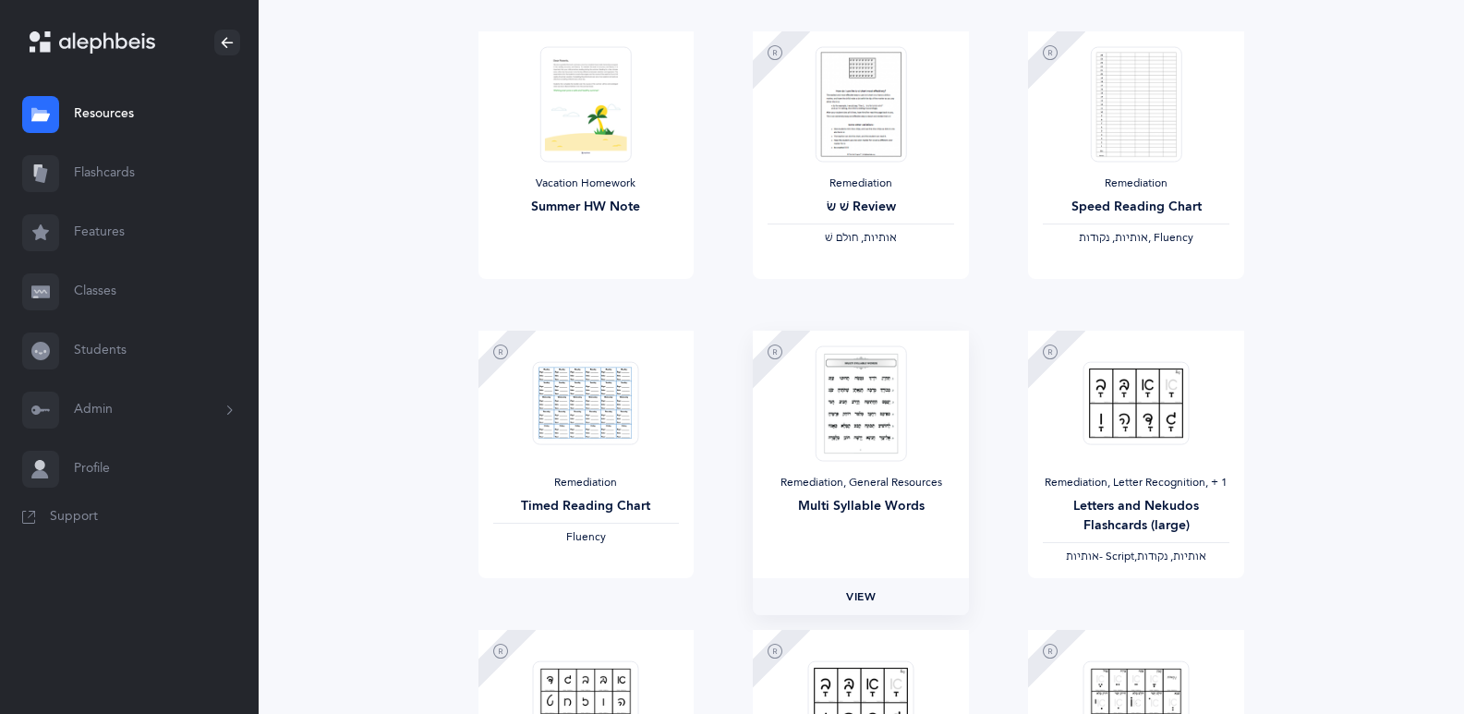
click at [868, 600] on span "View" at bounding box center [861, 597] width 30 height 17
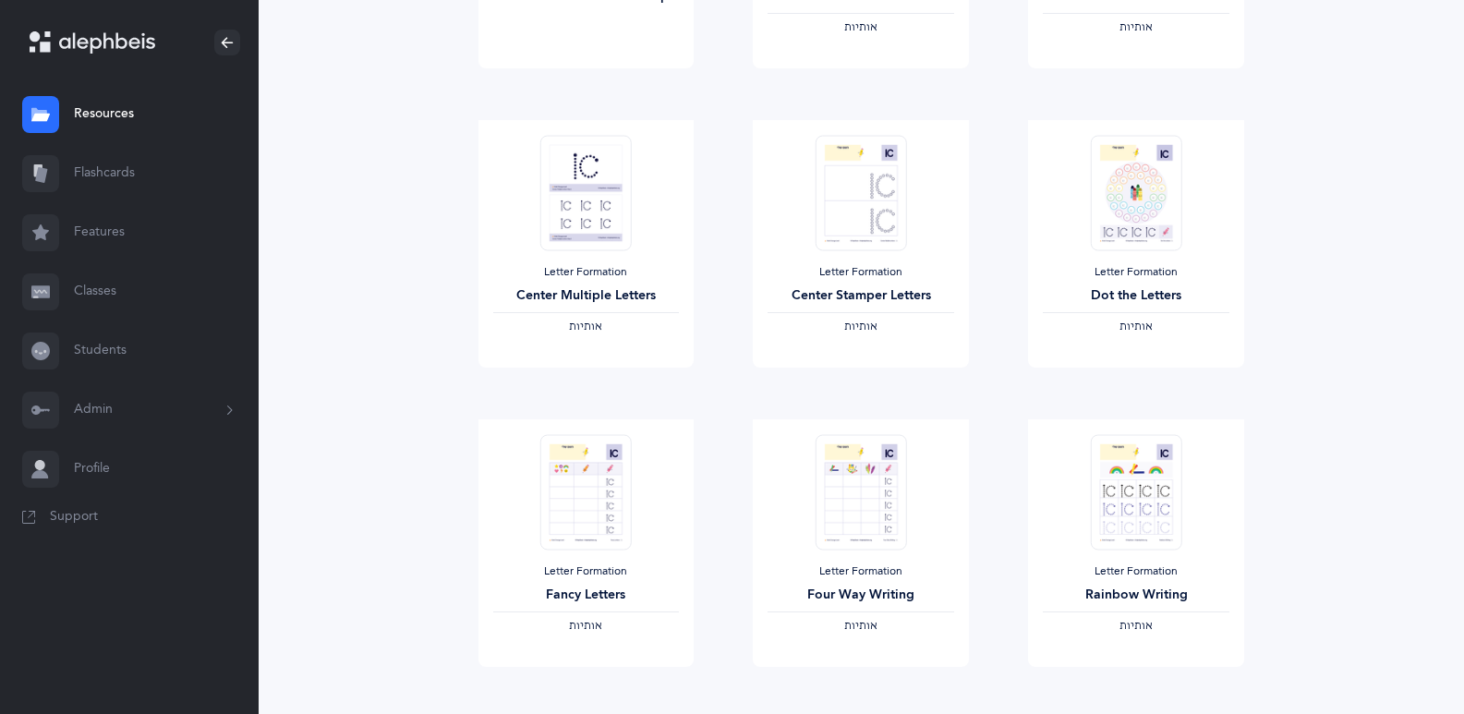
scroll to position [2085, 0]
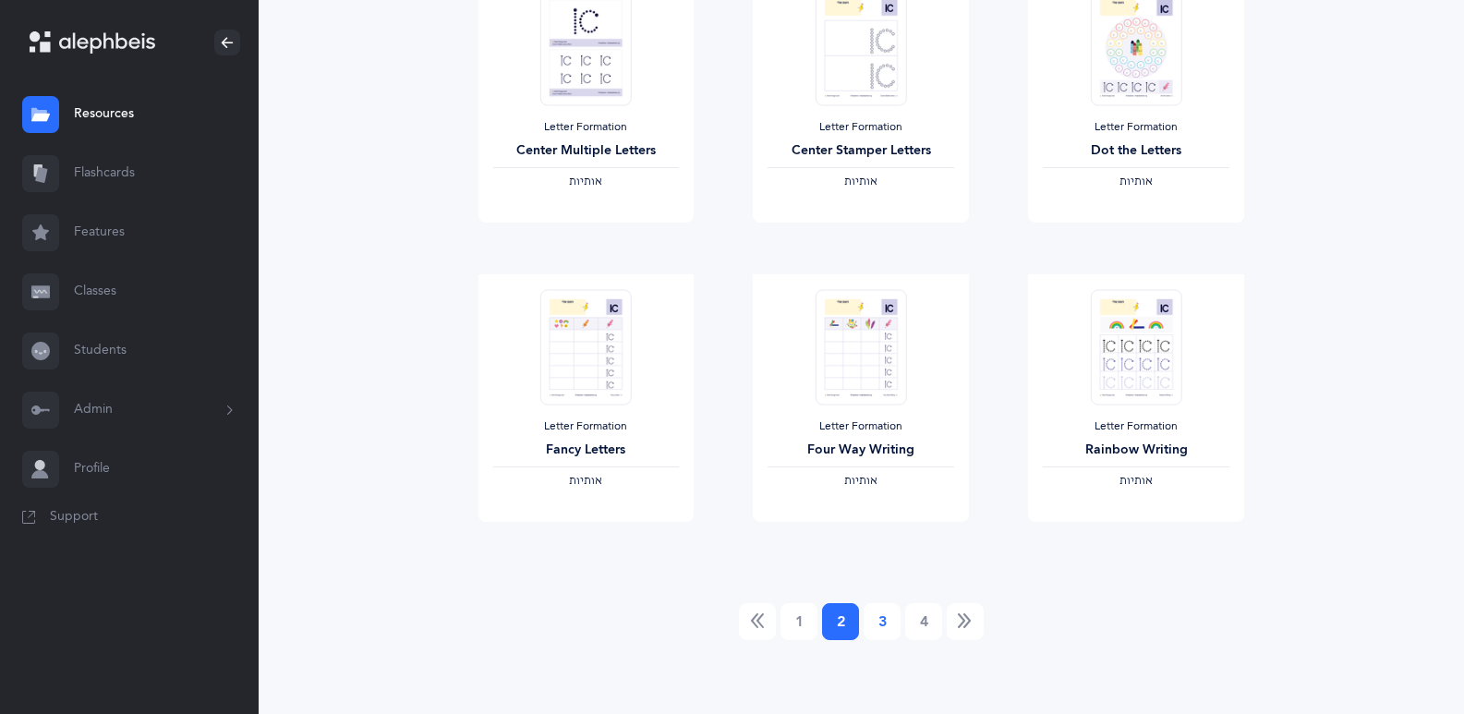
click at [884, 625] on link "3" at bounding box center [882, 621] width 37 height 37
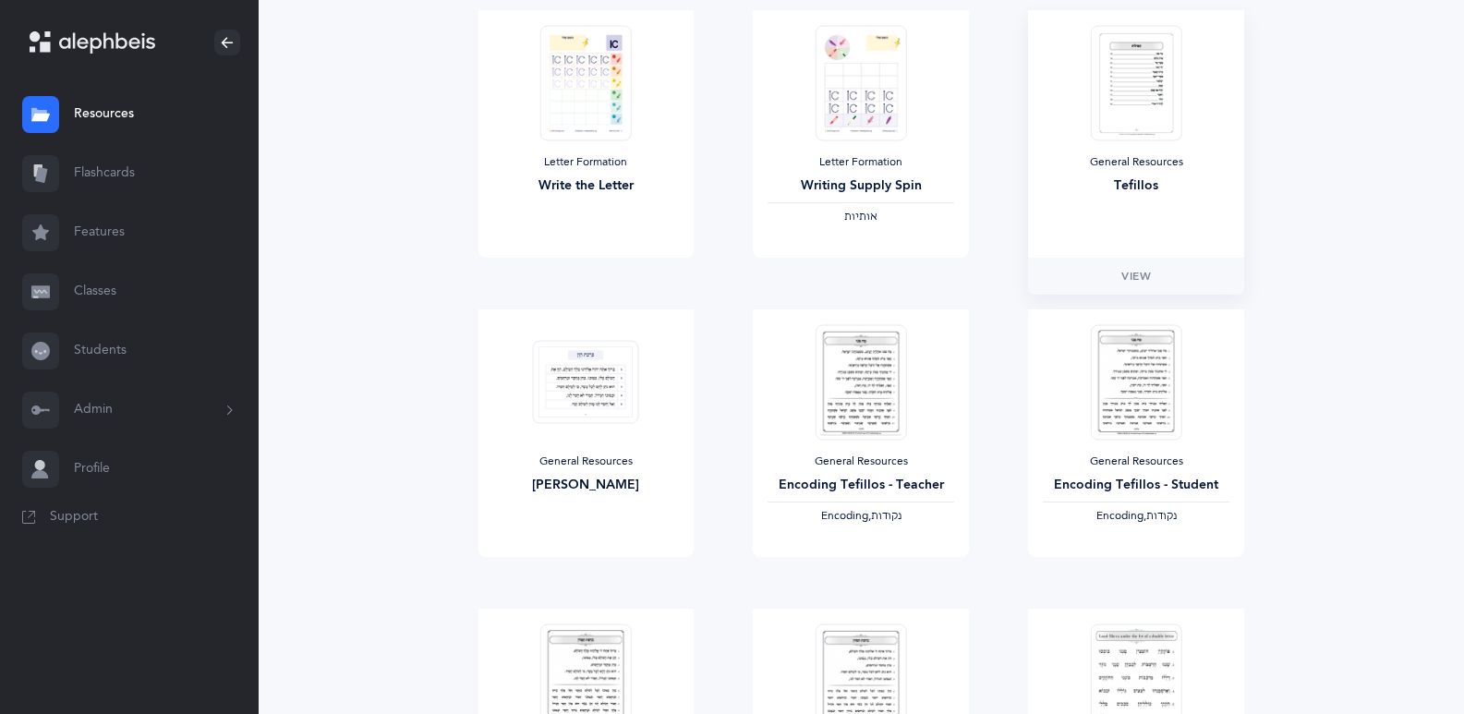
scroll to position [554, 0]
click at [873, 573] on span "View" at bounding box center [861, 574] width 30 height 17
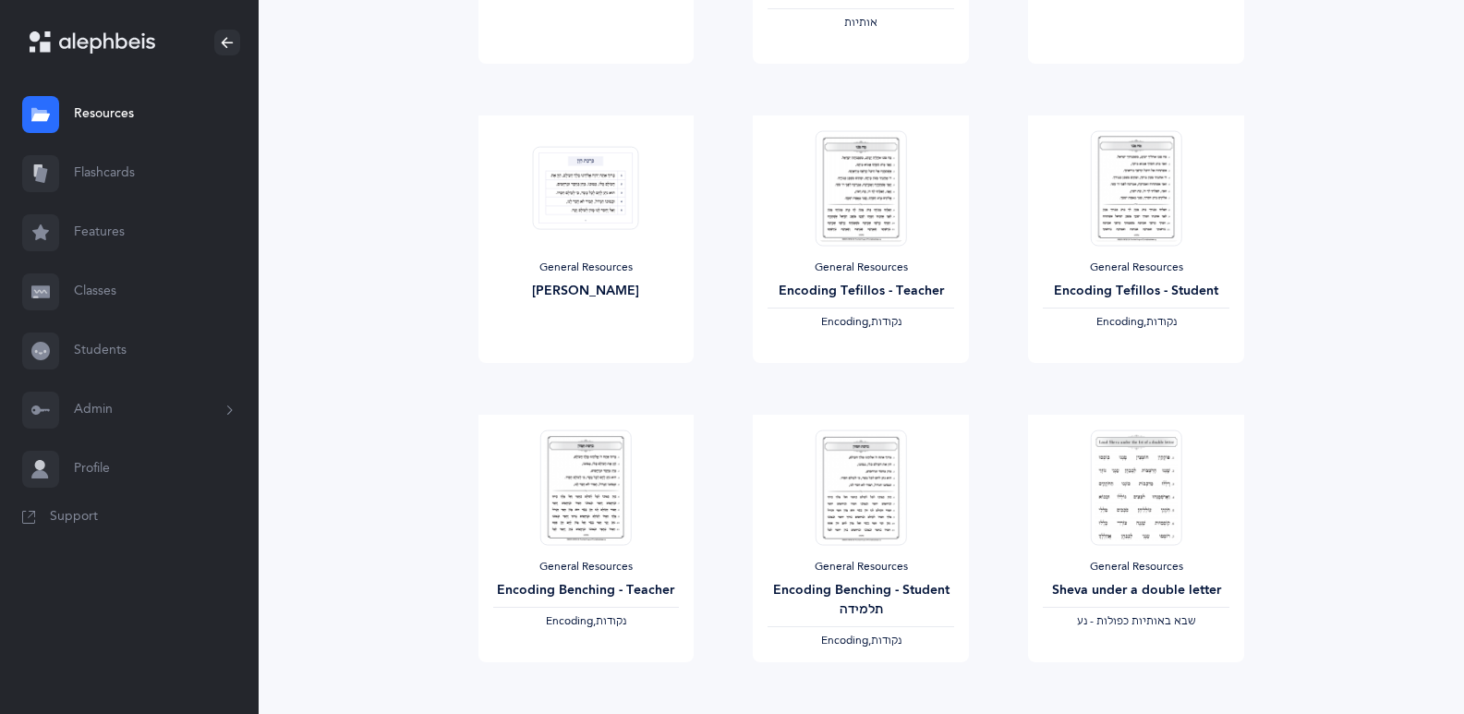
scroll to position [832, 0]
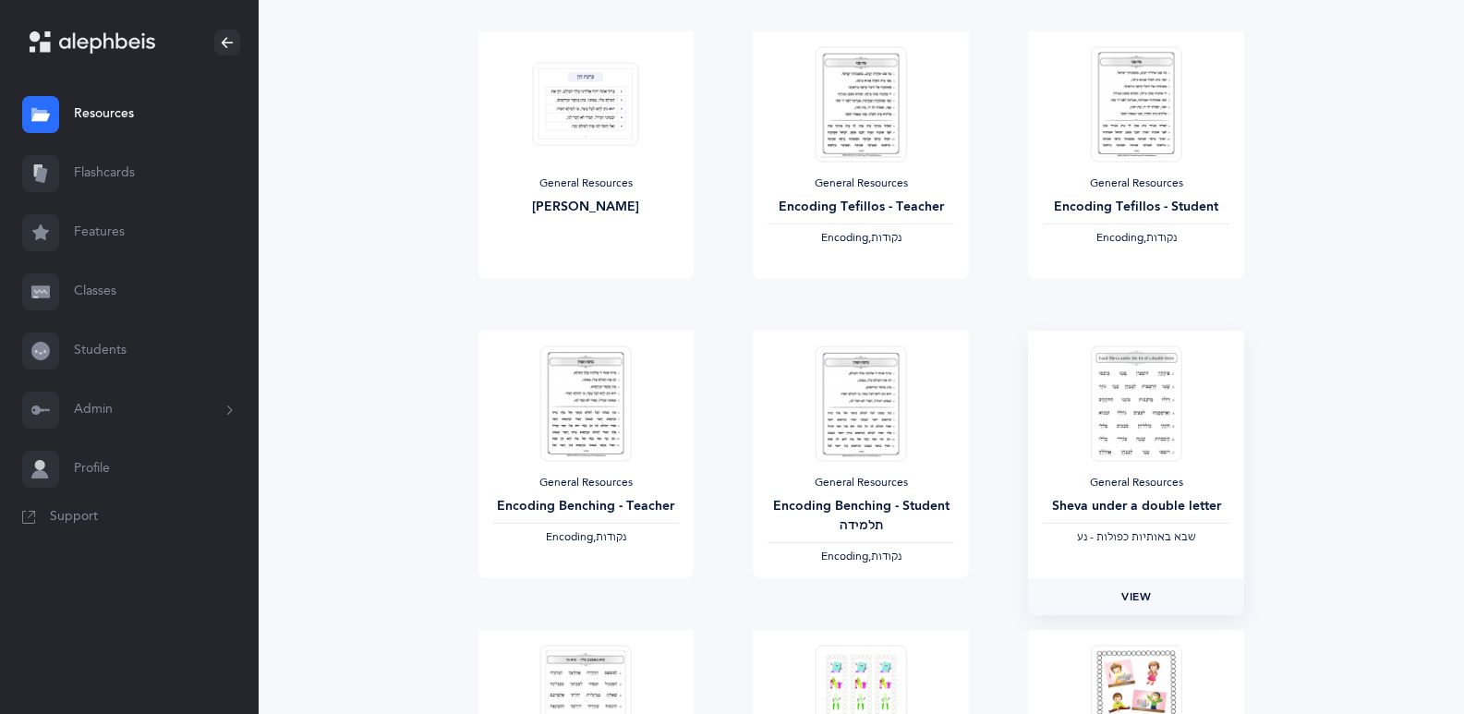
click at [1125, 589] on span "View" at bounding box center [1137, 597] width 30 height 17
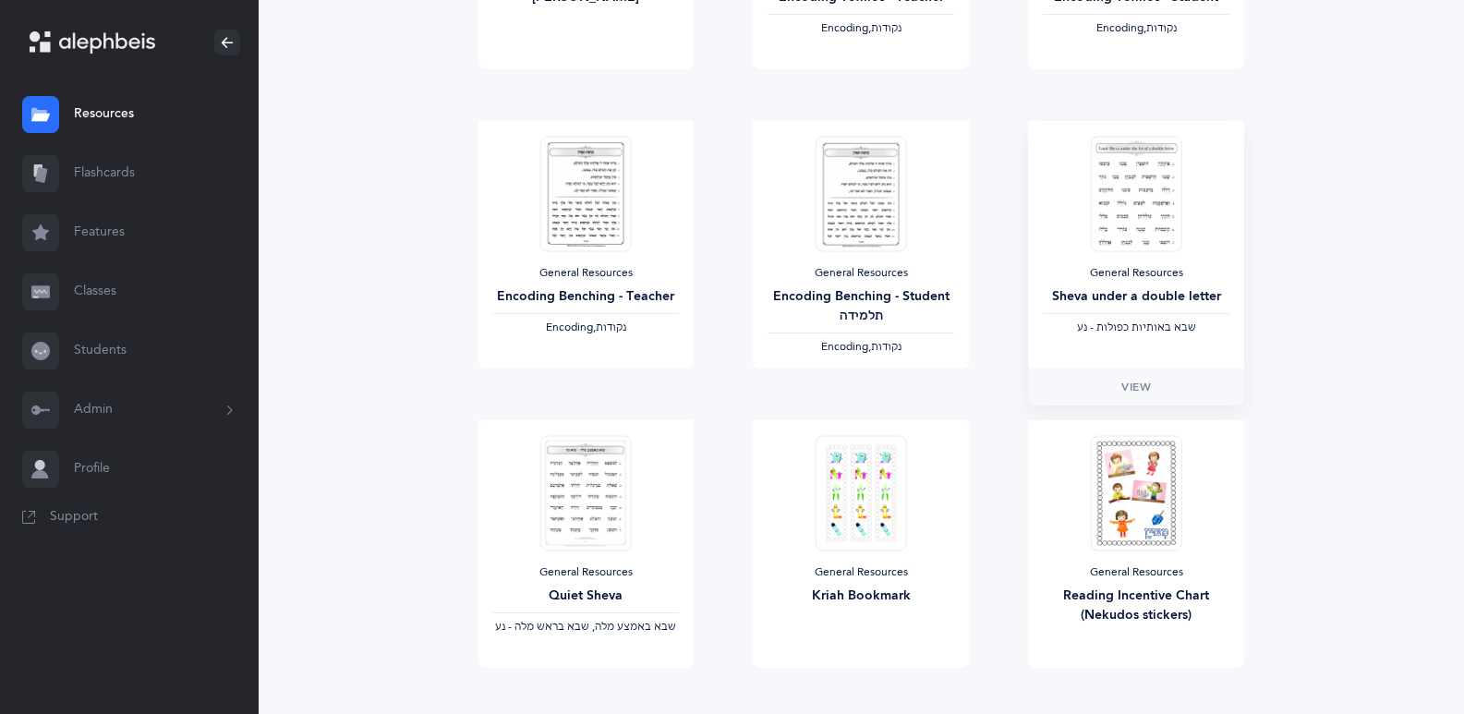
scroll to position [1201, 0]
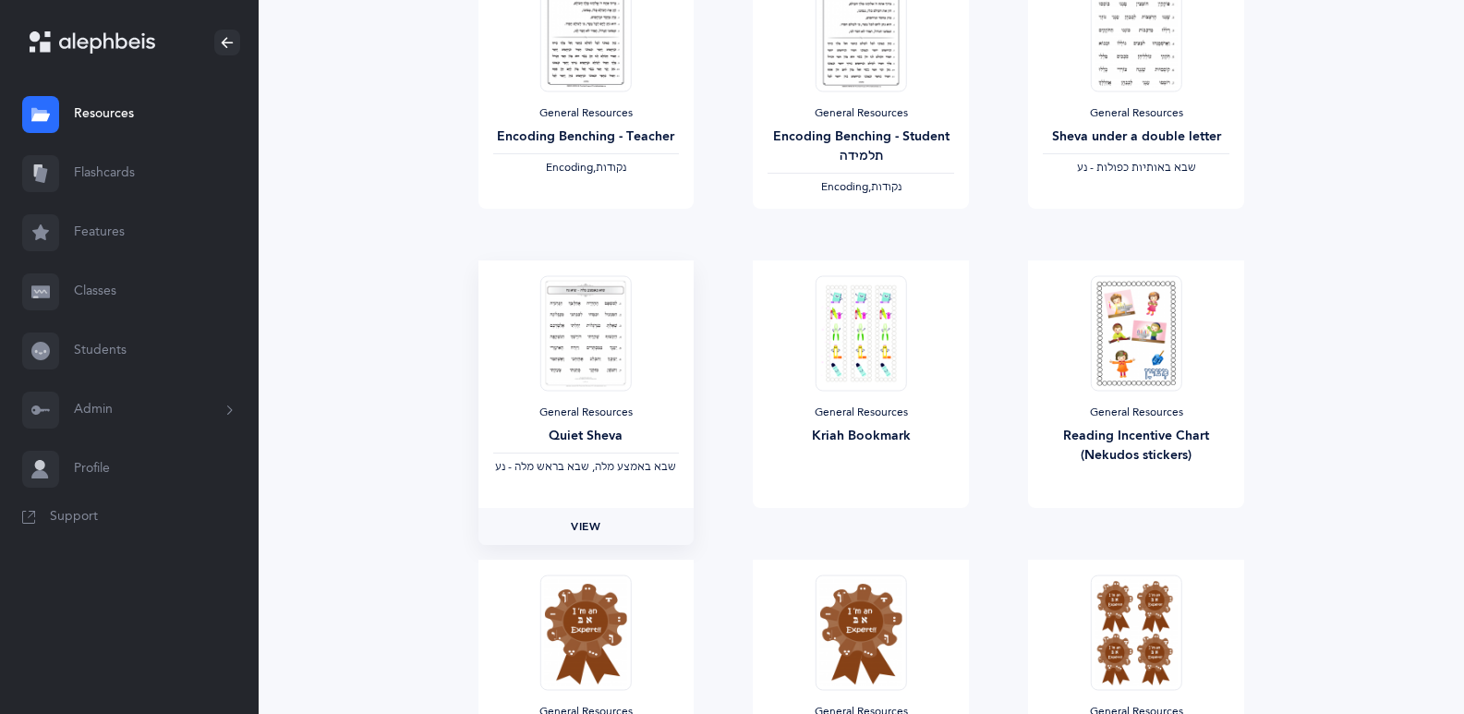
click at [590, 531] on span "View" at bounding box center [586, 526] width 30 height 17
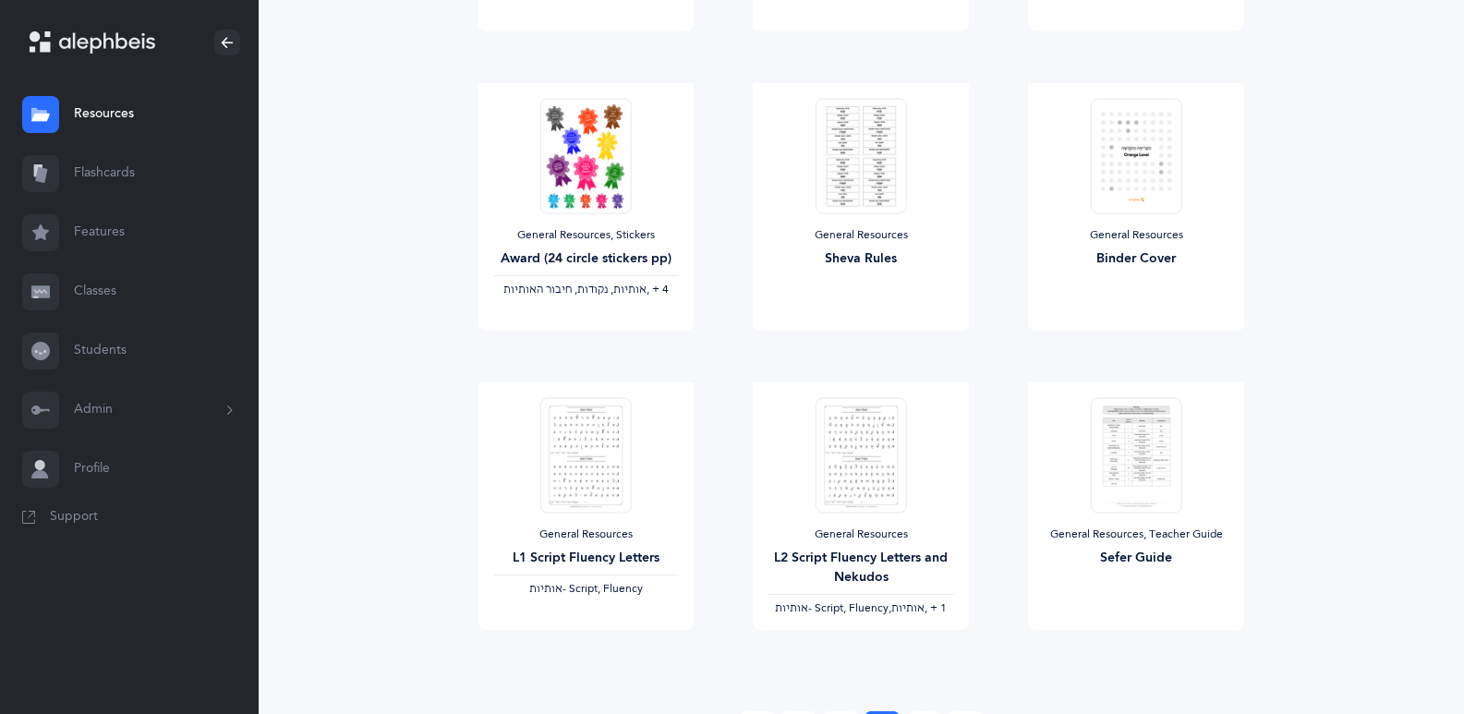
scroll to position [2033, 0]
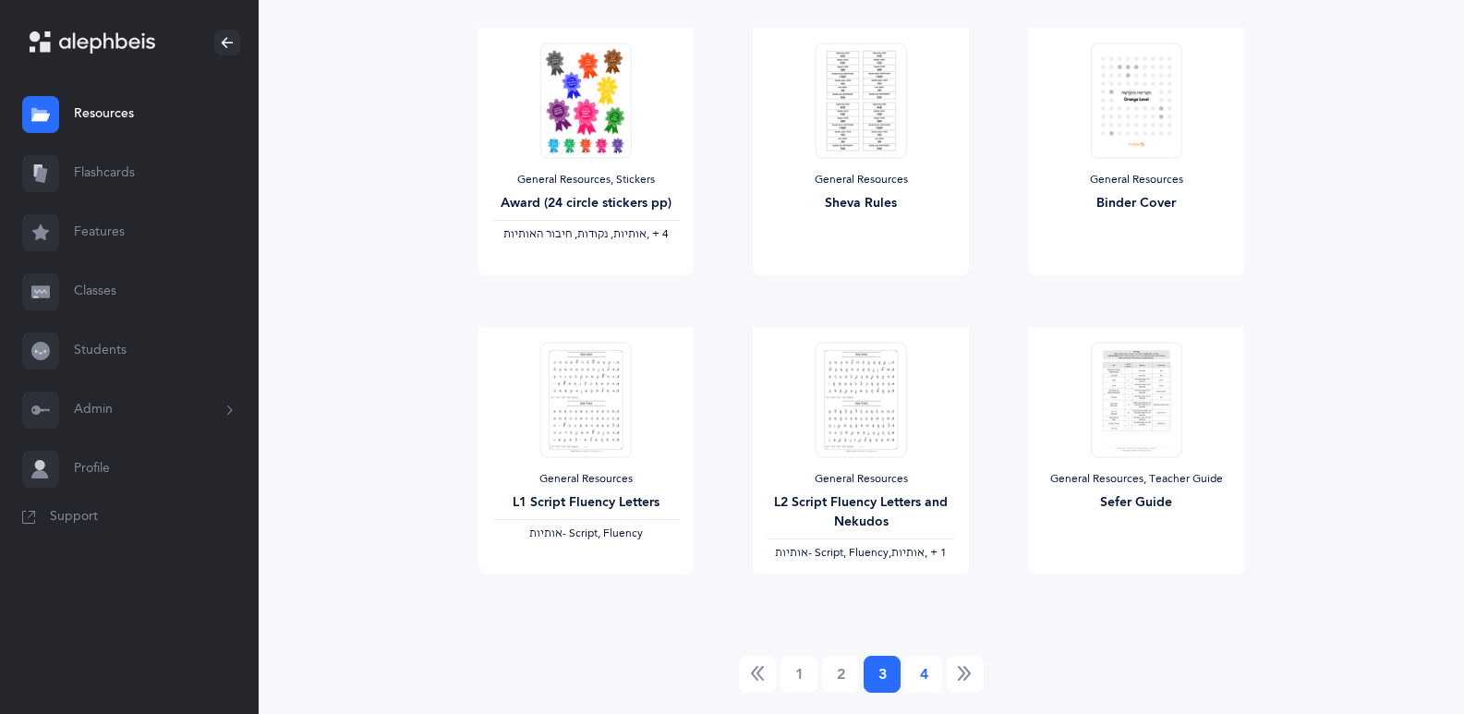
click at [925, 678] on link "4" at bounding box center [923, 674] width 37 height 37
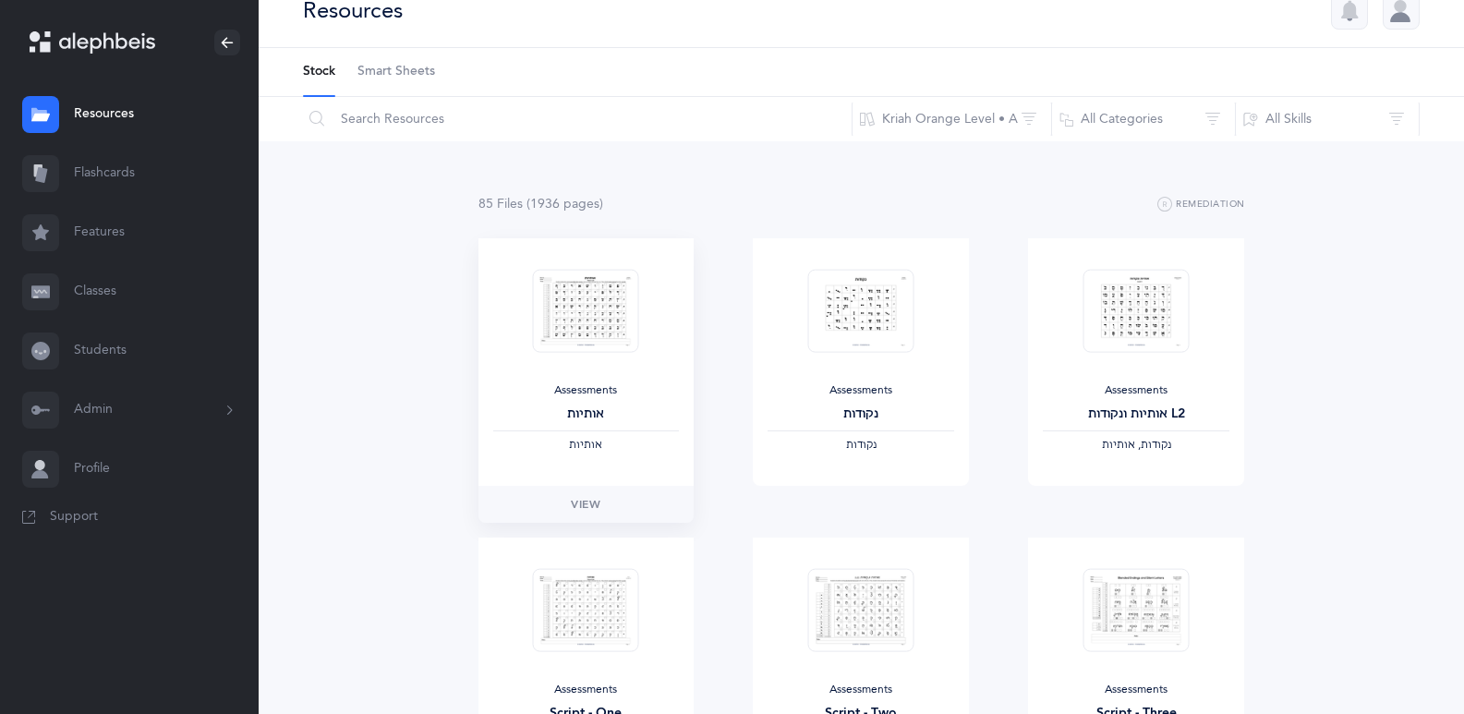
scroll to position [0, 0]
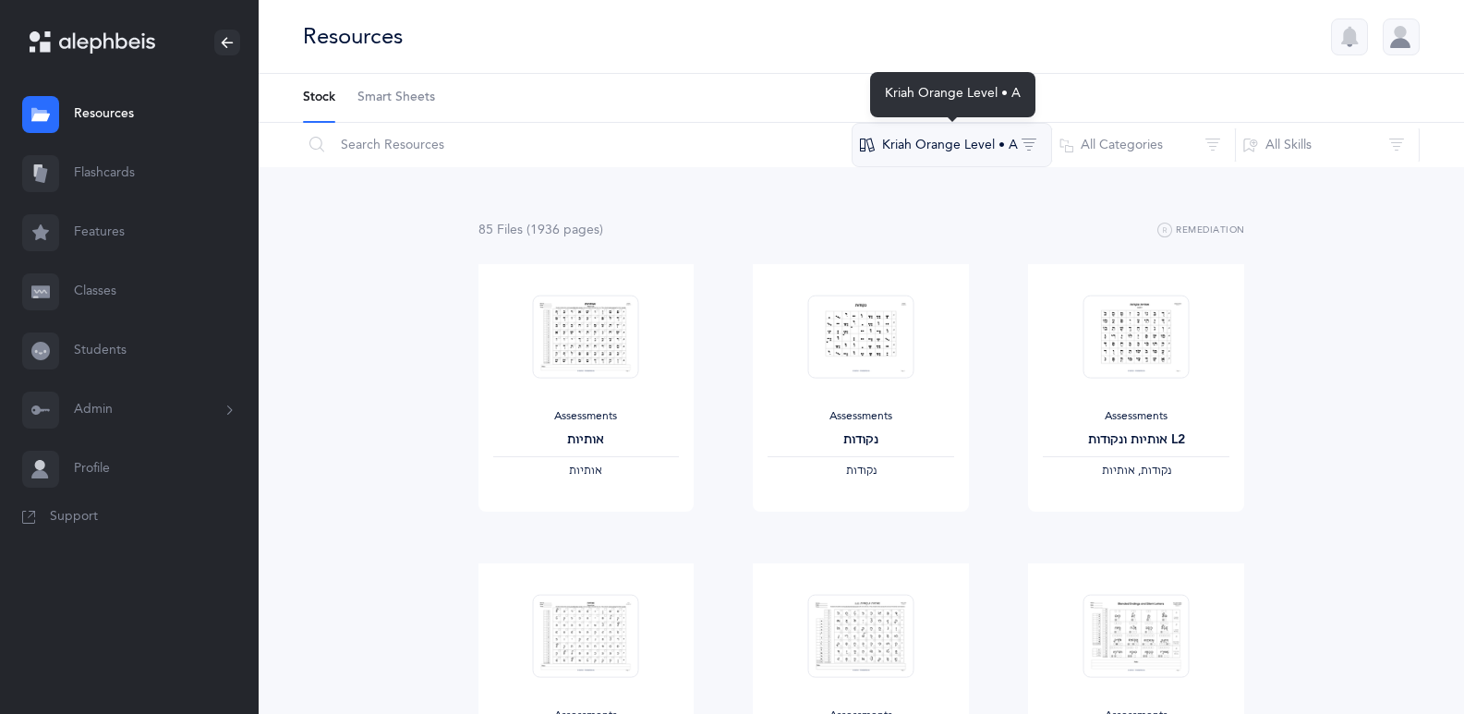
click at [953, 148] on button "Kriah Orange Level • A" at bounding box center [952, 145] width 200 height 44
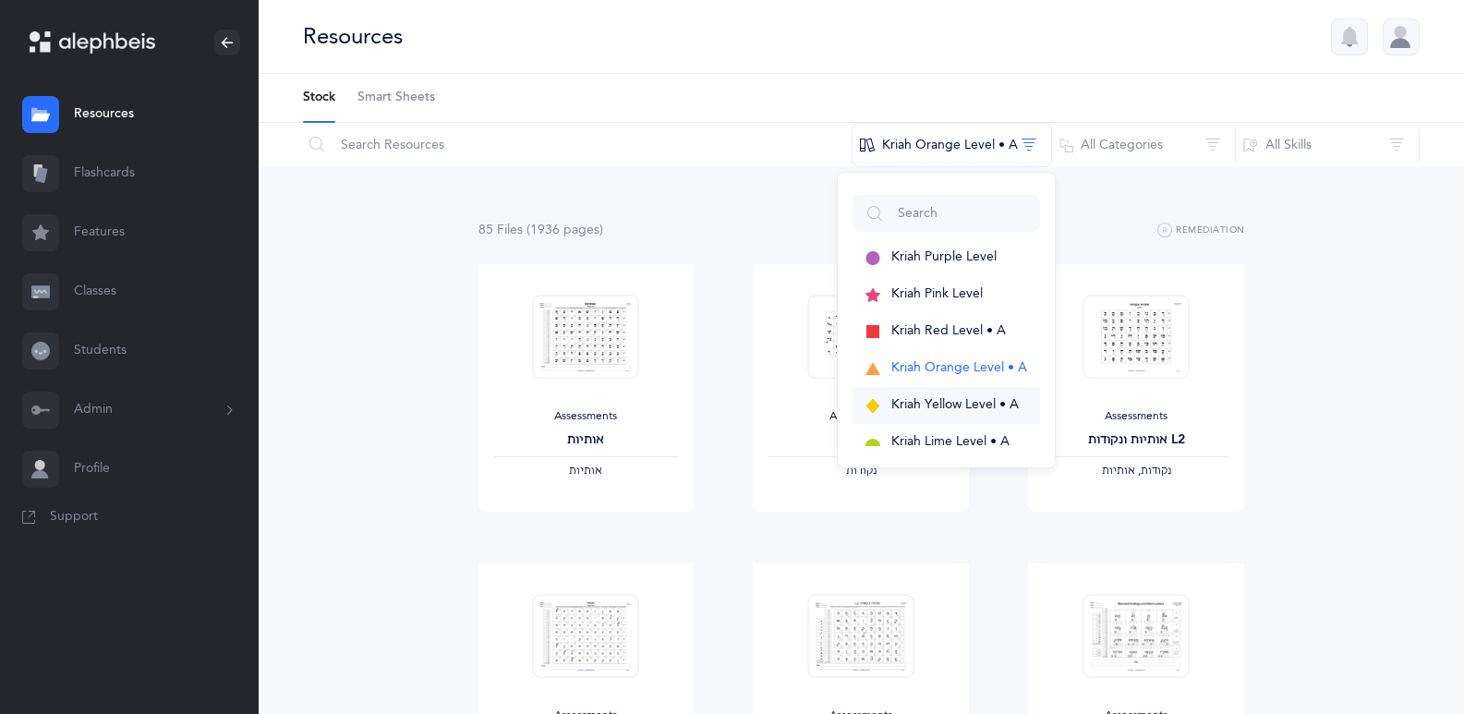
click at [947, 402] on span "Kriah Yellow Level • A" at bounding box center [955, 404] width 127 height 15
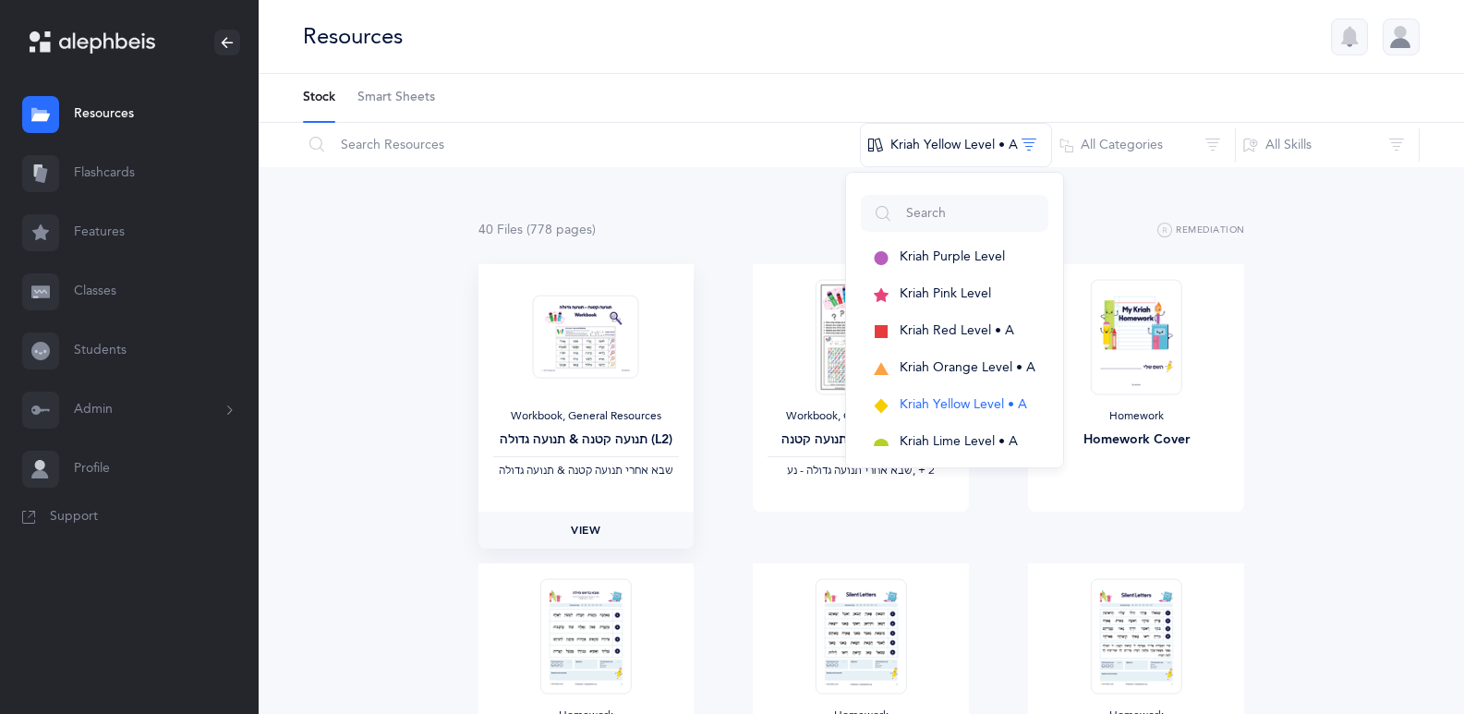
click at [592, 535] on span "View" at bounding box center [586, 530] width 30 height 17
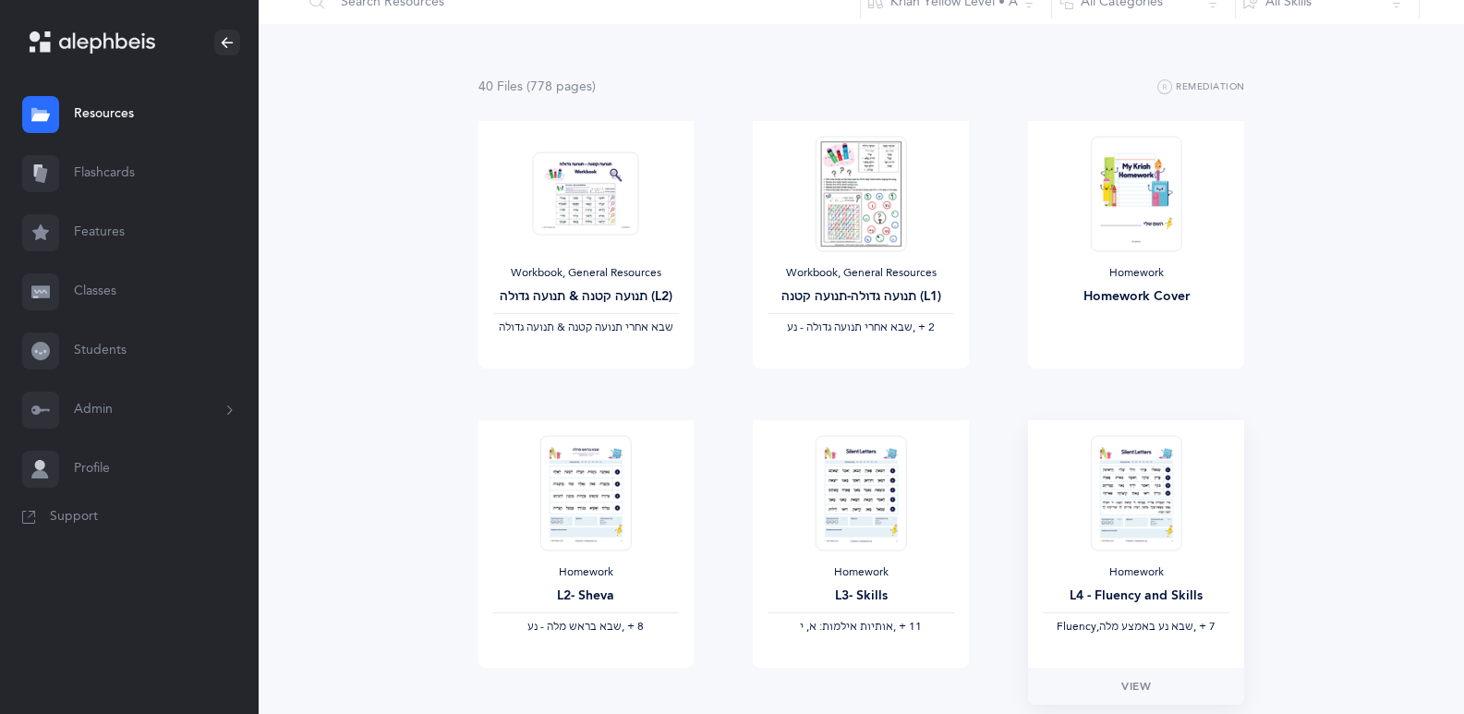
scroll to position [185, 0]
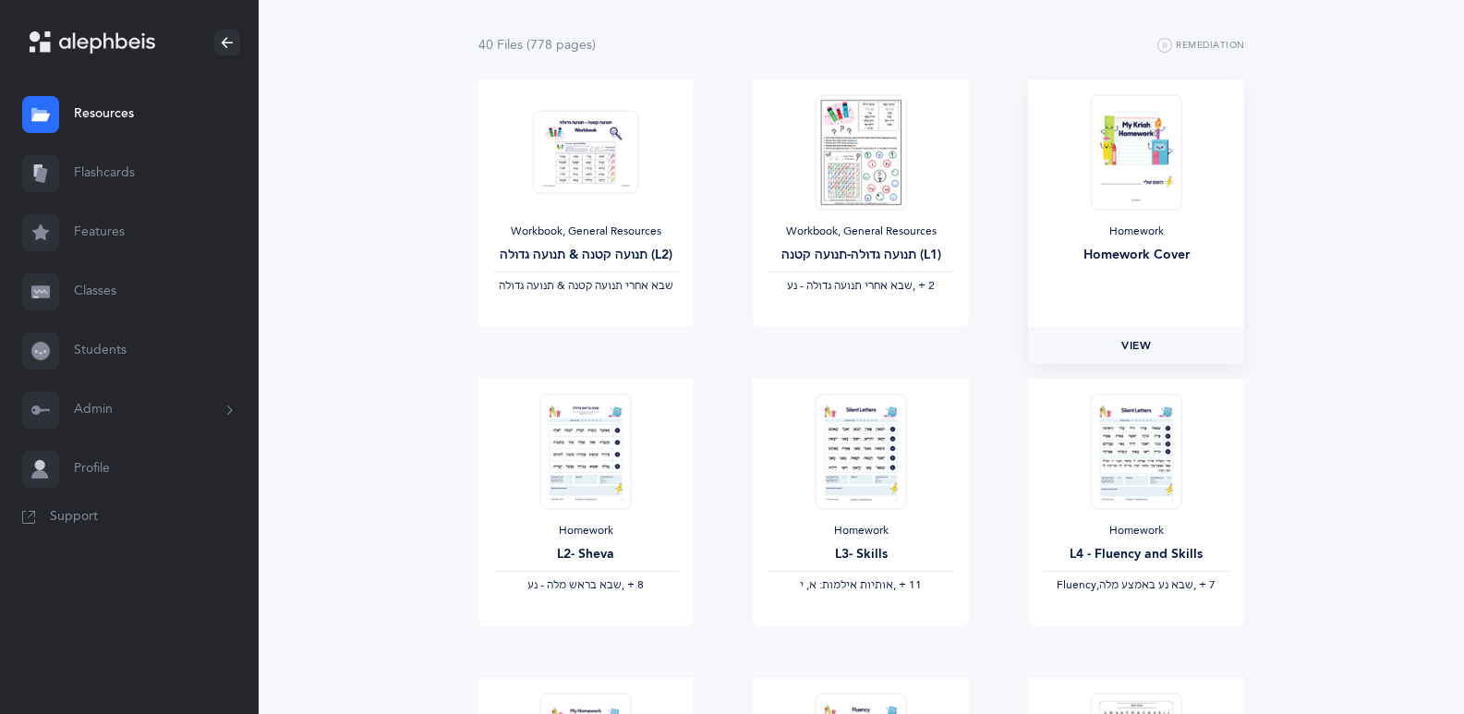
click at [1139, 340] on span "View" at bounding box center [1137, 345] width 30 height 17
click at [593, 632] on link "View" at bounding box center [587, 644] width 216 height 37
